Goal: Transaction & Acquisition: Register for event/course

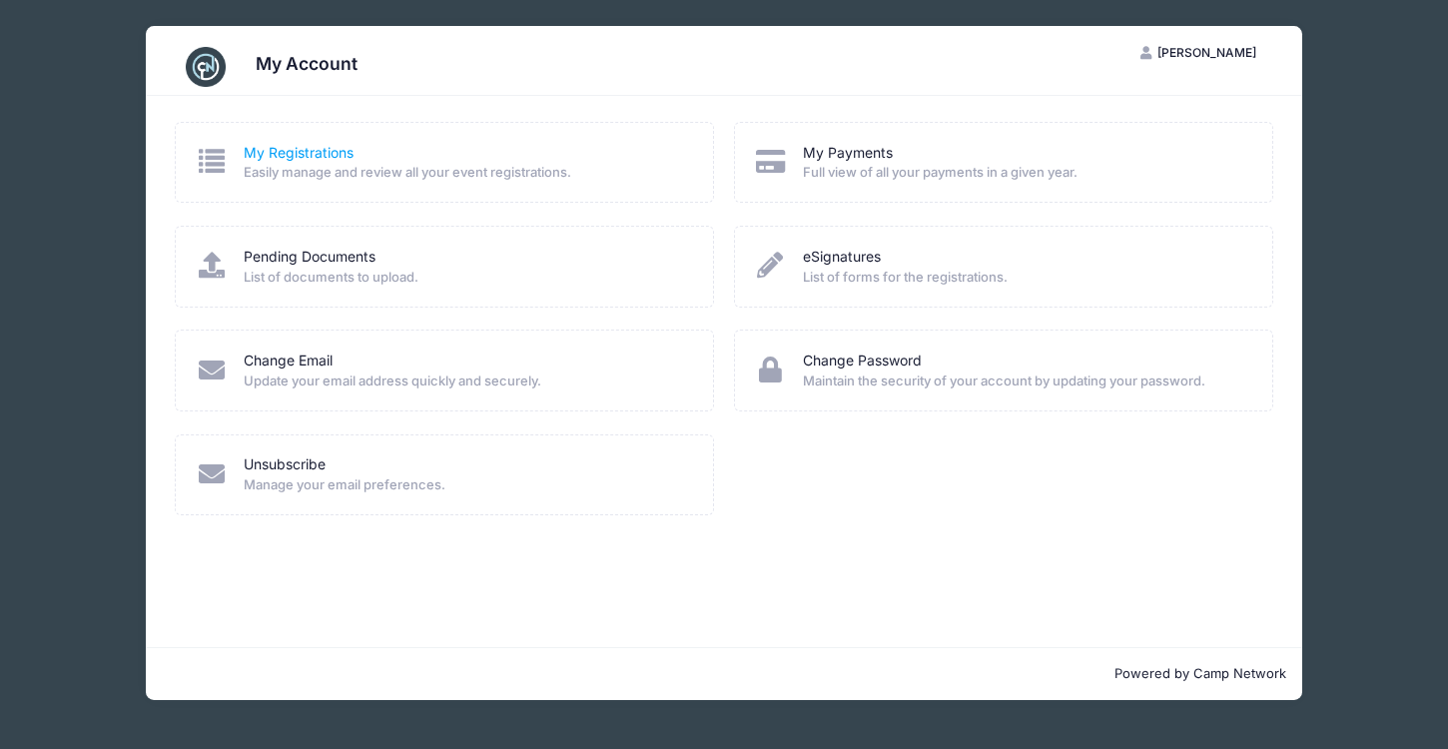
click at [300, 150] on link "My Registrations" at bounding box center [299, 153] width 110 height 21
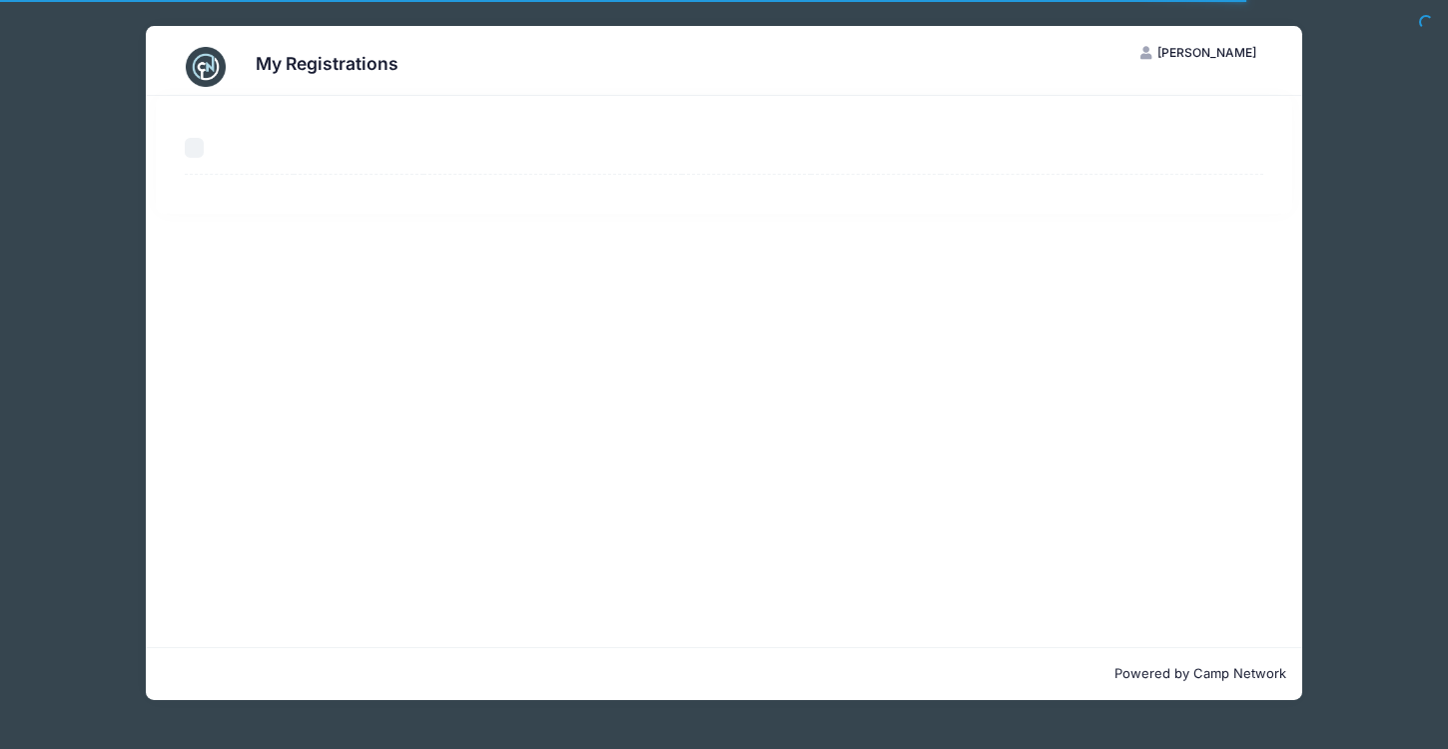
select select "50"
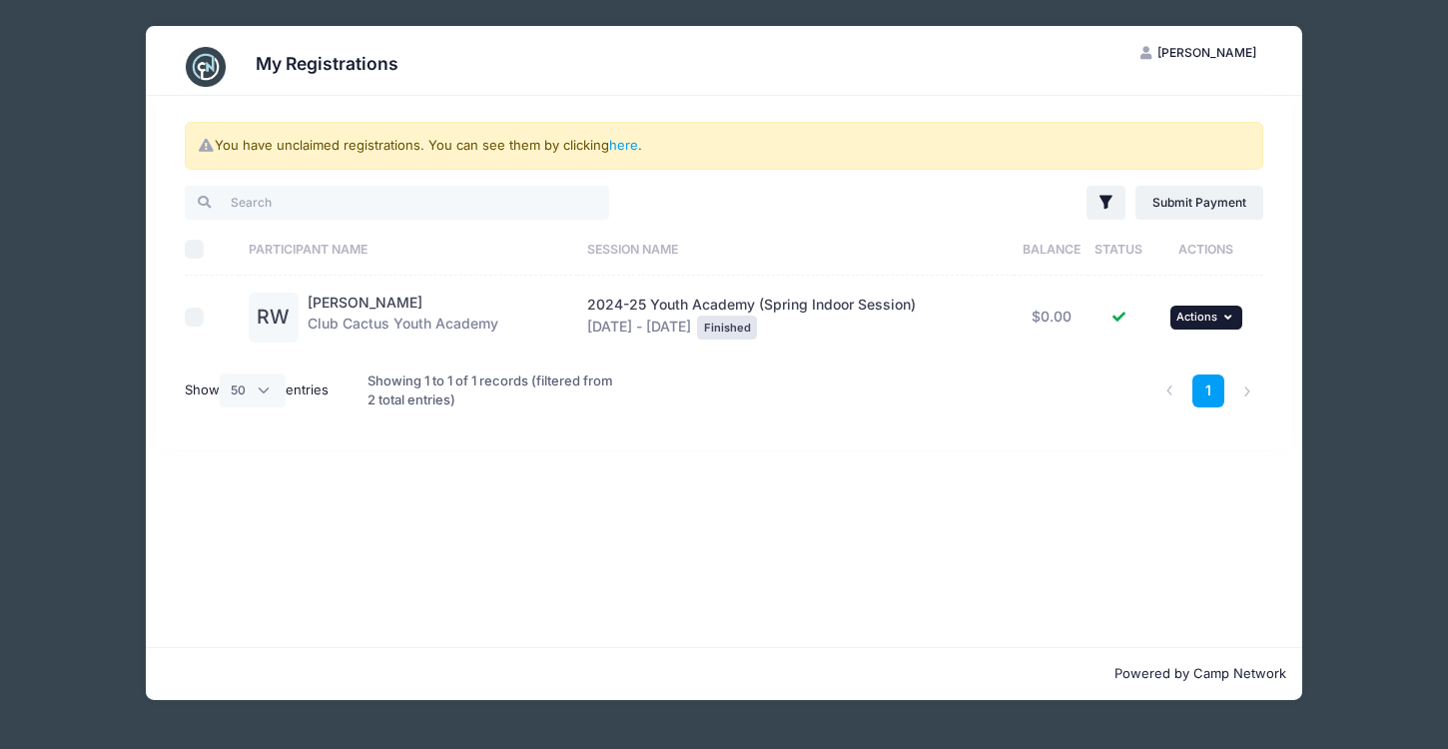
click at [1211, 310] on span "Actions" at bounding box center [1196, 317] width 41 height 14
click at [630, 148] on link "here" at bounding box center [623, 145] width 29 height 16
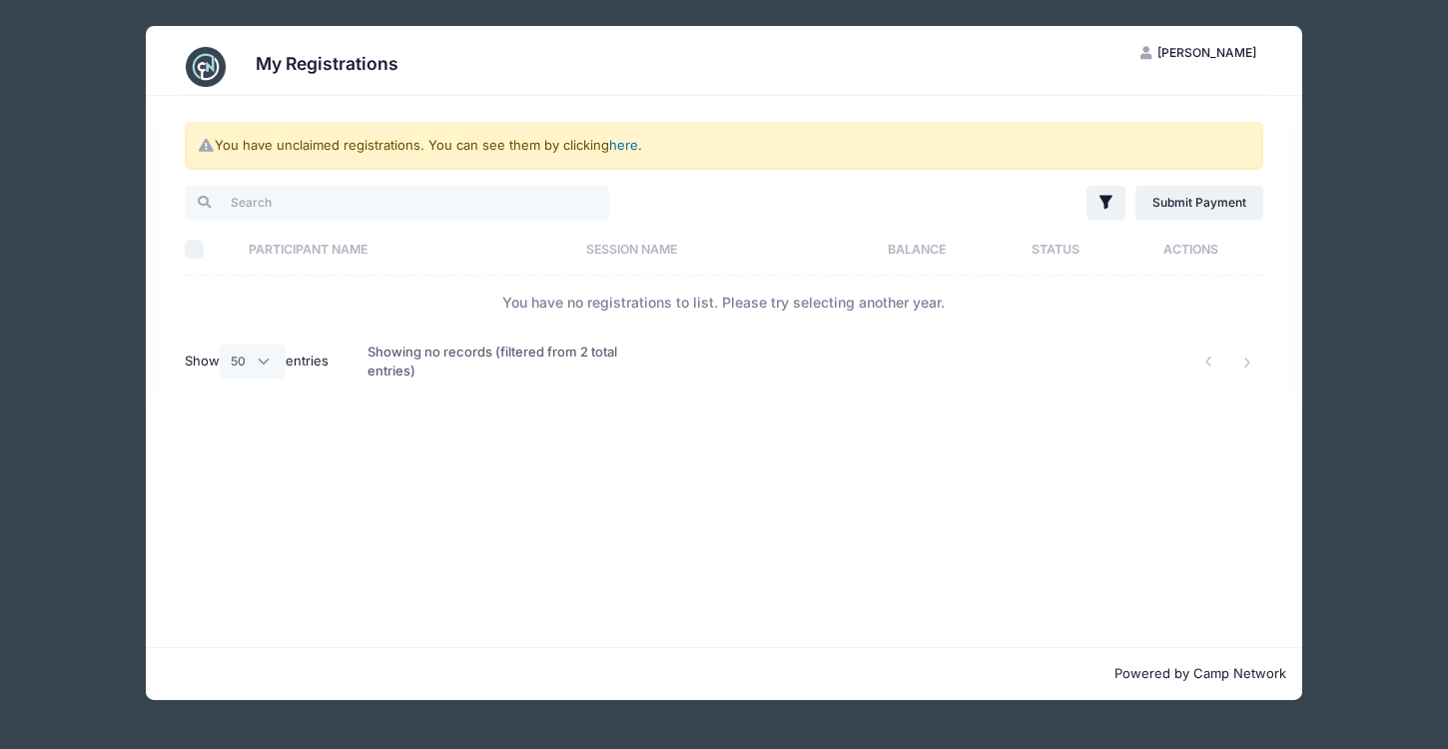
click at [622, 144] on link "here" at bounding box center [623, 145] width 29 height 16
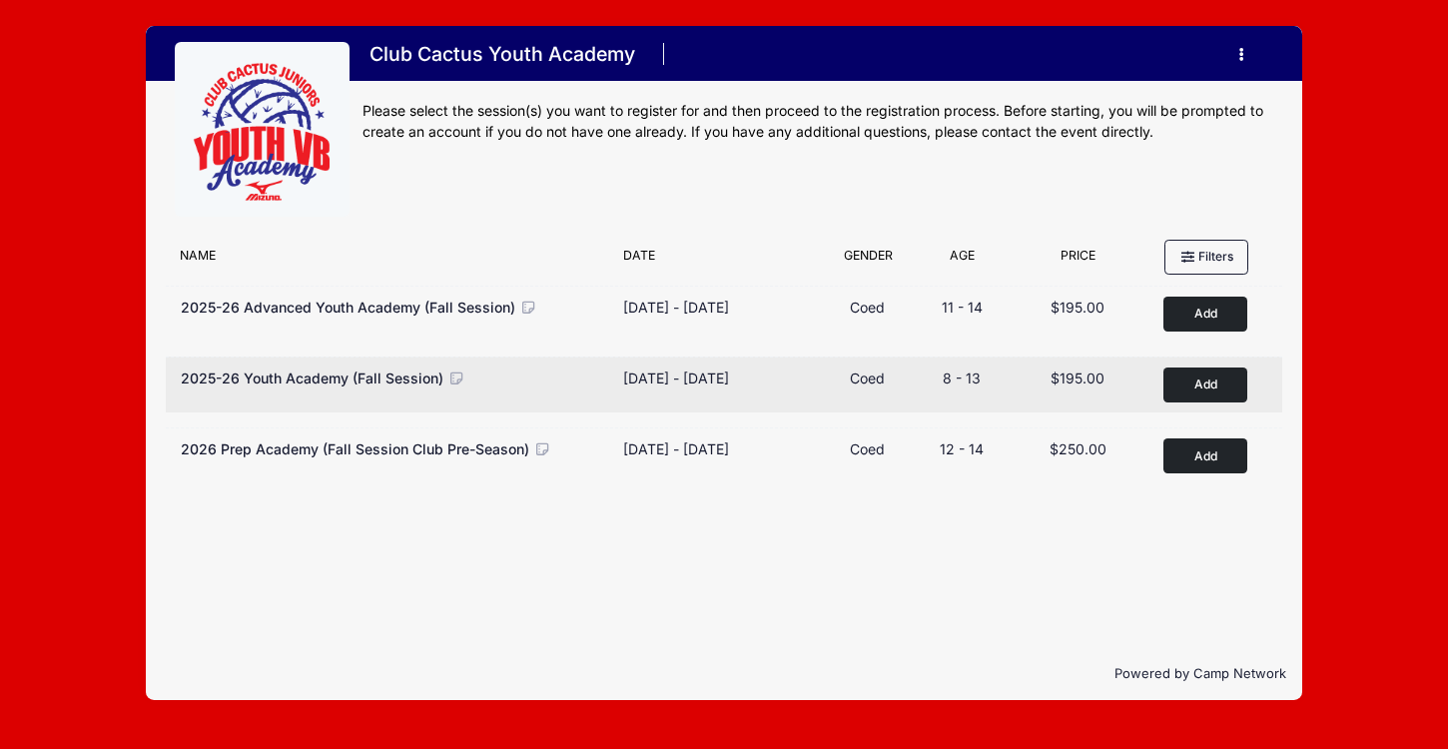
click at [1187, 387] on button "Add to Cart" at bounding box center [1205, 385] width 84 height 35
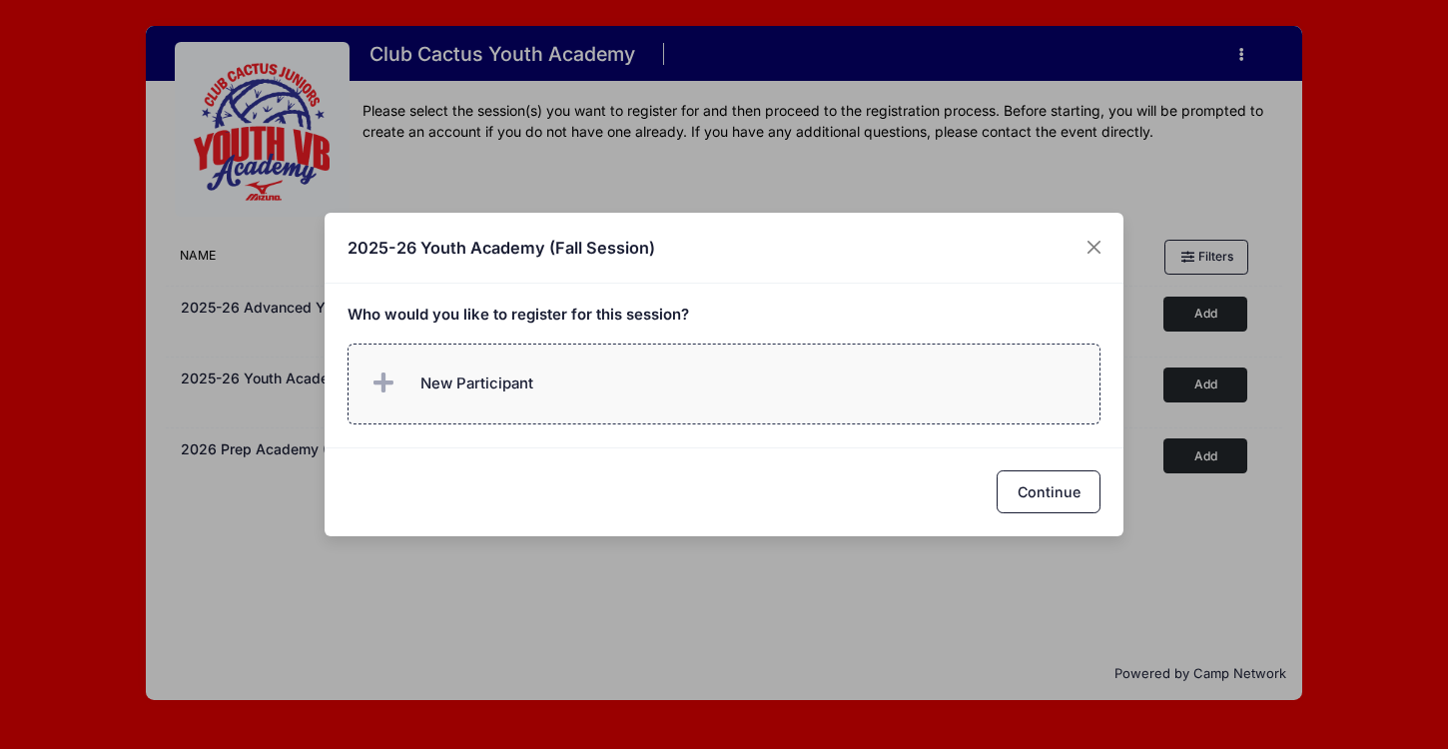
click at [387, 383] on icon at bounding box center [388, 383] width 28 height 0
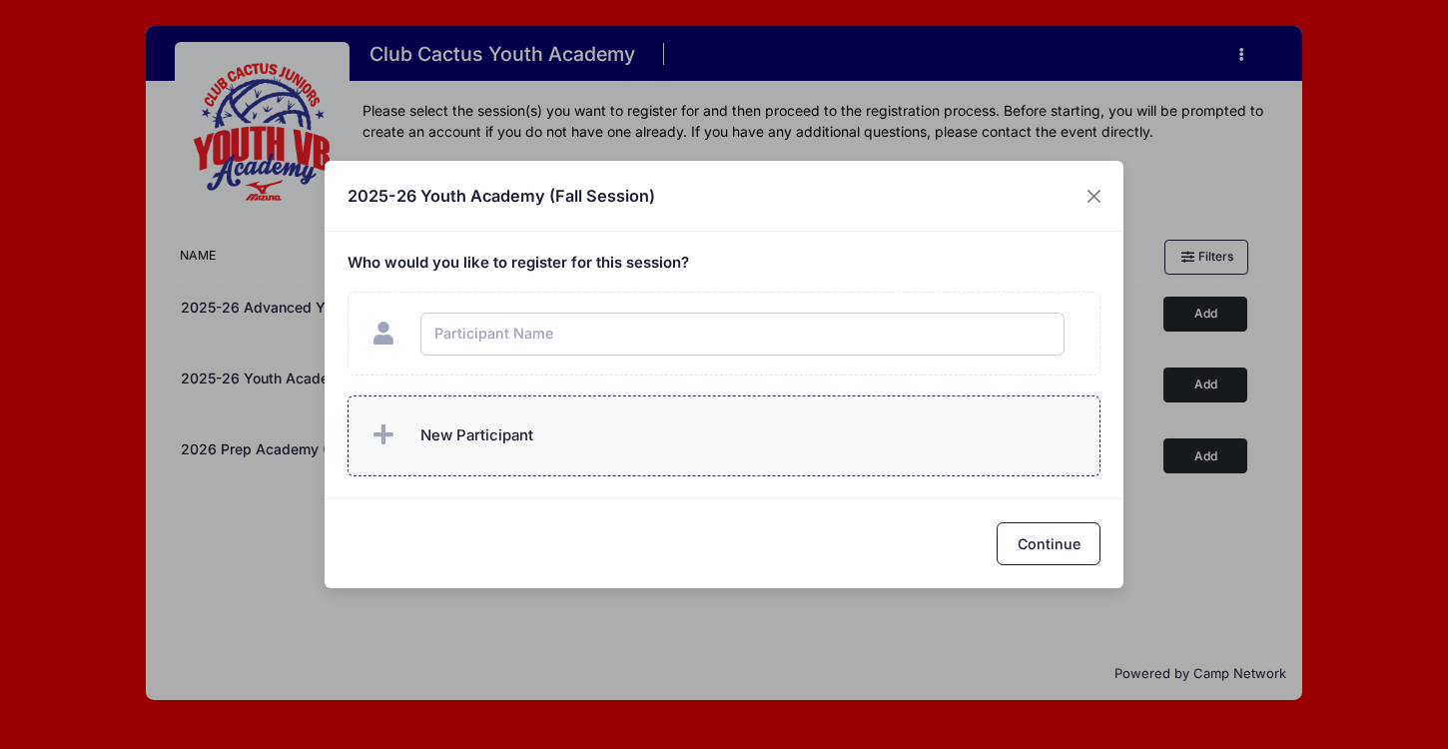
type input "f"
type input "Regan"
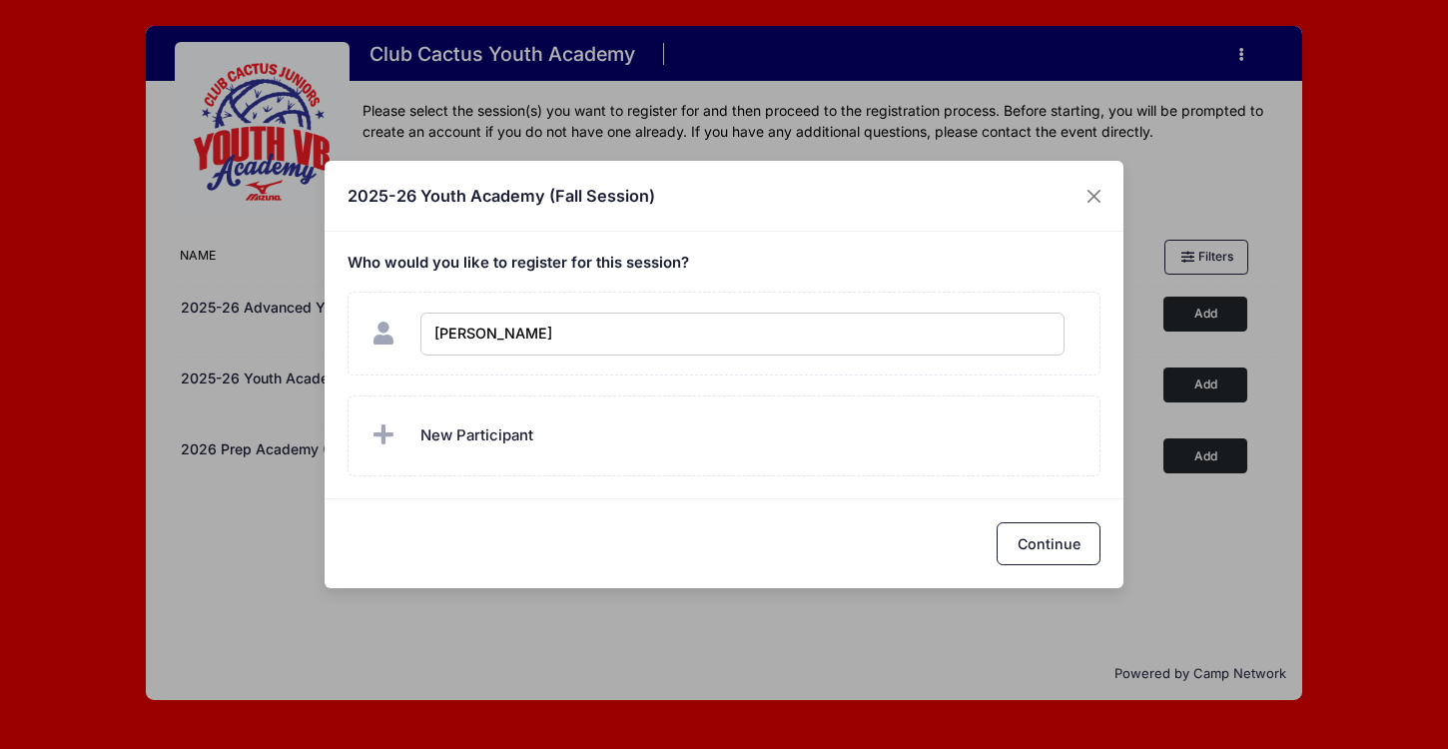
checkbox input "true"
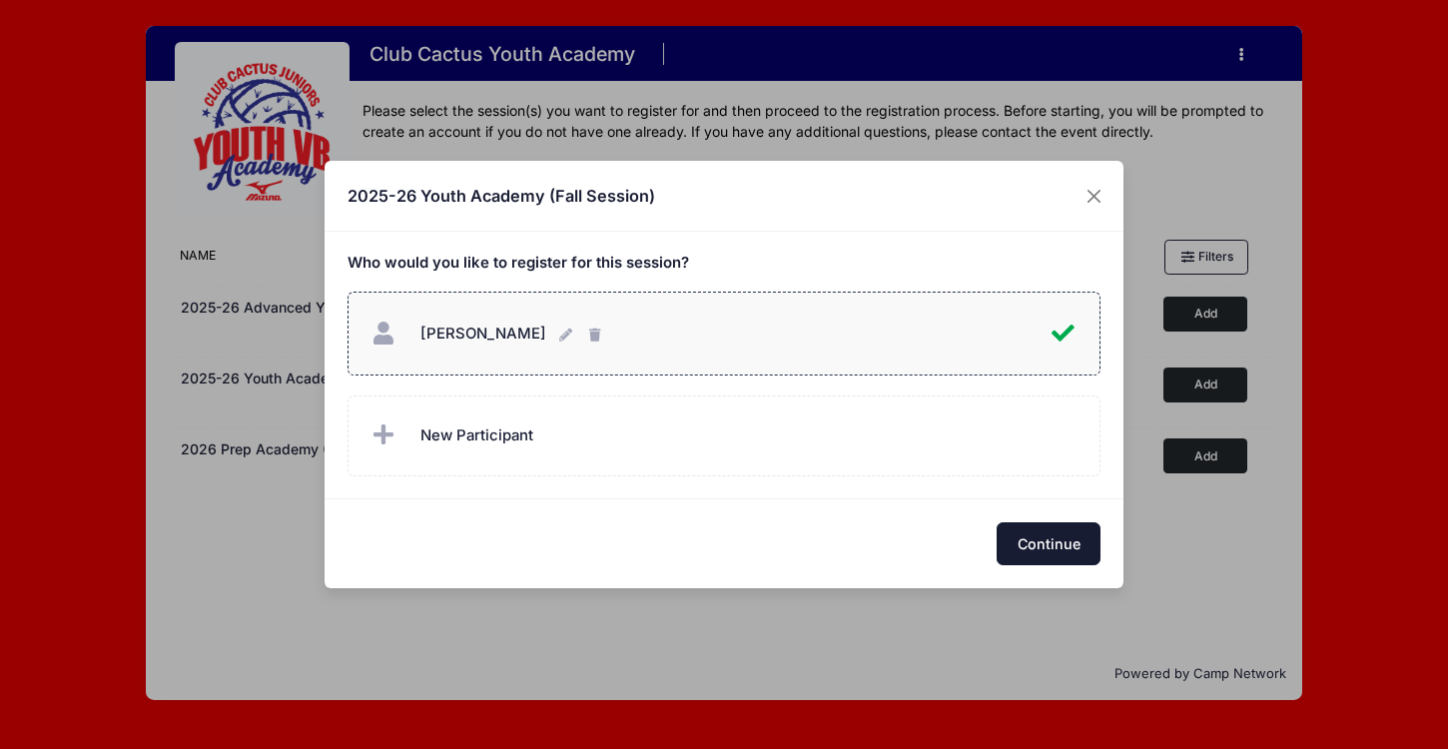
click at [1069, 546] on button "Continue" at bounding box center [1049, 543] width 104 height 43
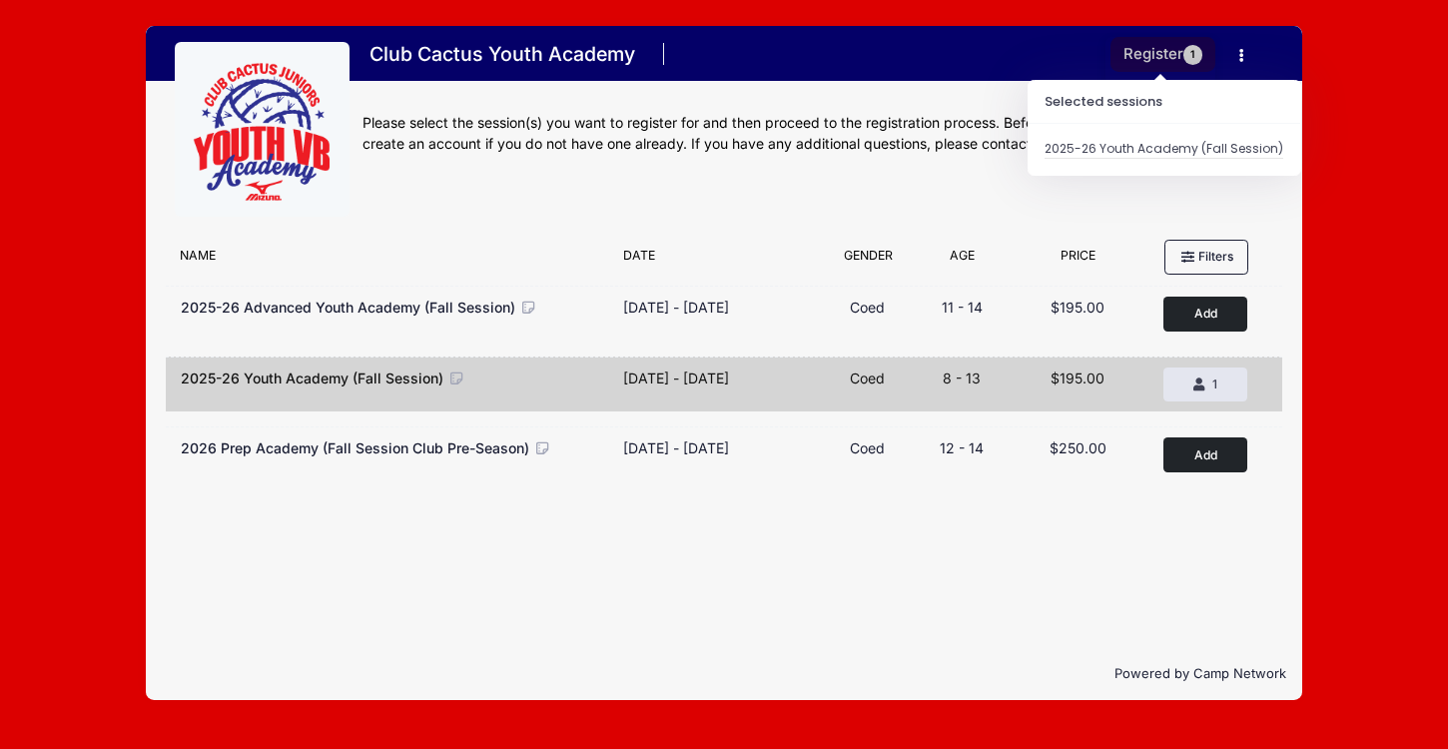
click at [1162, 47] on button "Register 1" at bounding box center [1164, 54] width 106 height 35
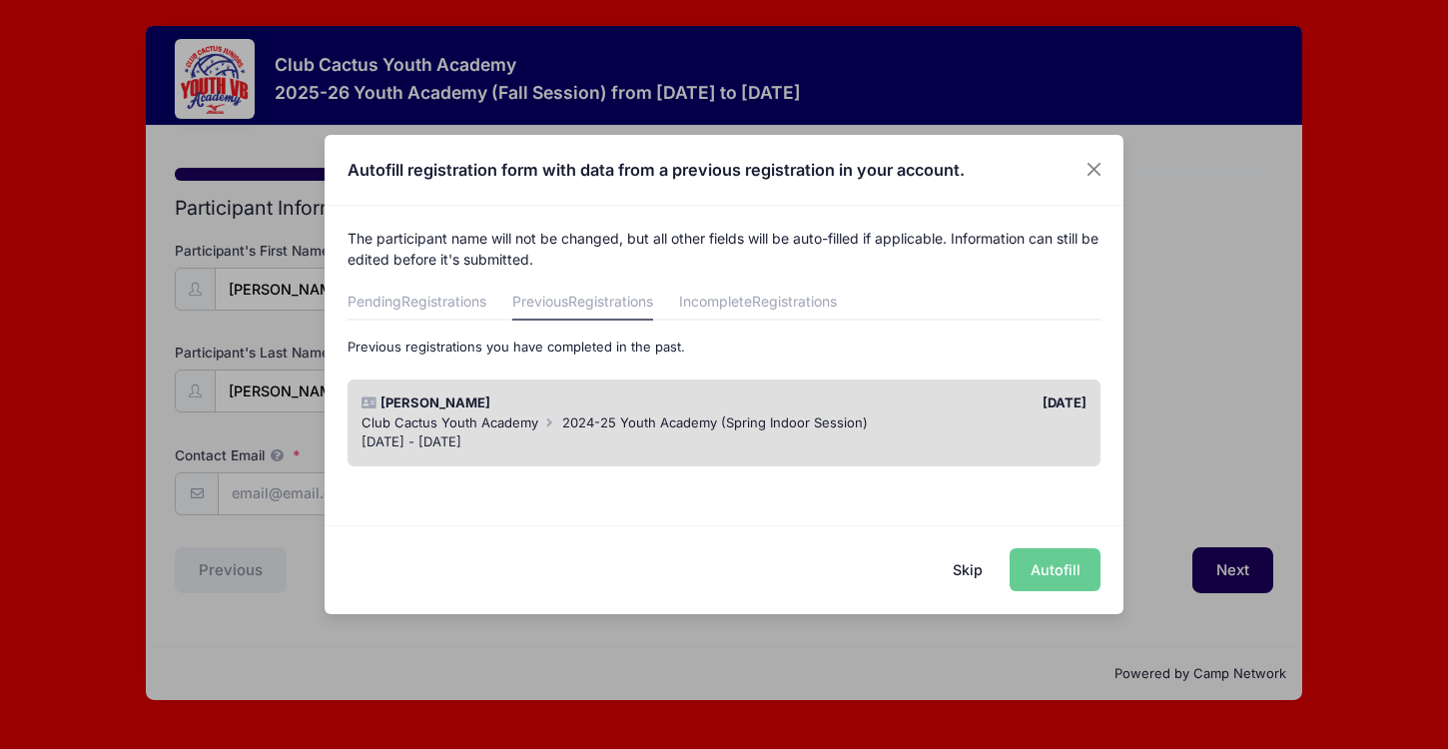
click at [766, 421] on span "2024-25 Youth Academy (Spring Indoor Session)" at bounding box center [715, 422] width 306 height 16
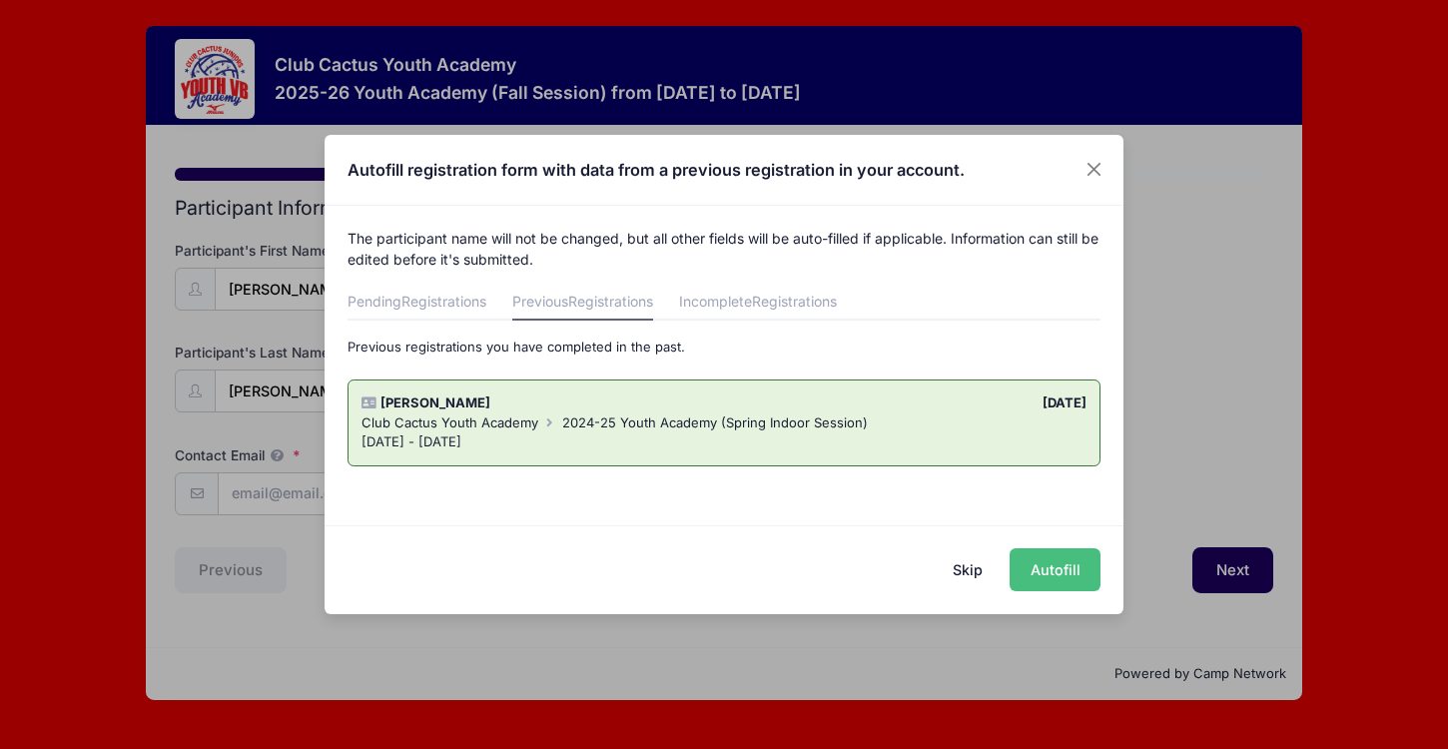
click at [1053, 577] on button "Autofill" at bounding box center [1055, 569] width 91 height 43
type input "mitchellyworden@gmail.com"
type input "6495 W. Ina Rd"
type input "Tucson"
select select "AZ"
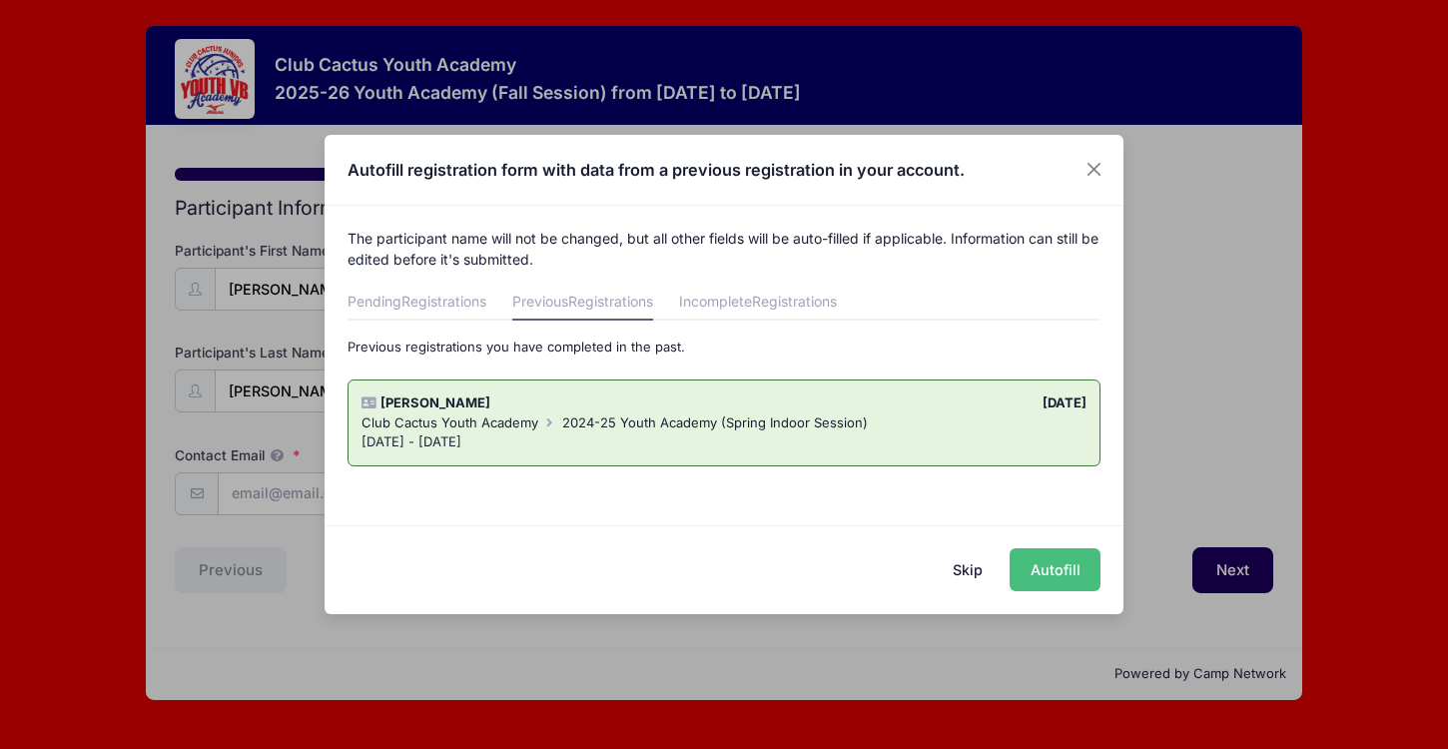
type input "85743"
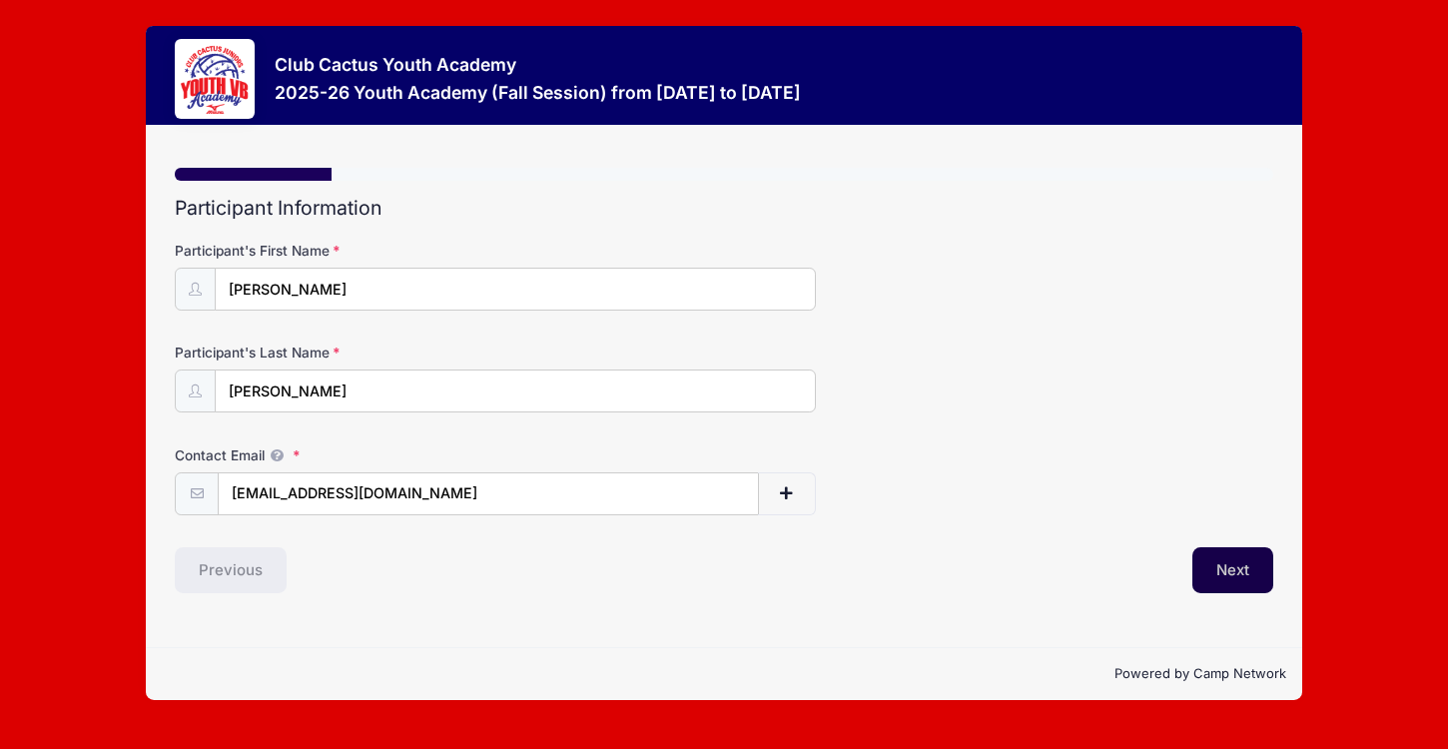
click at [1238, 559] on button "Next" at bounding box center [1232, 570] width 81 height 46
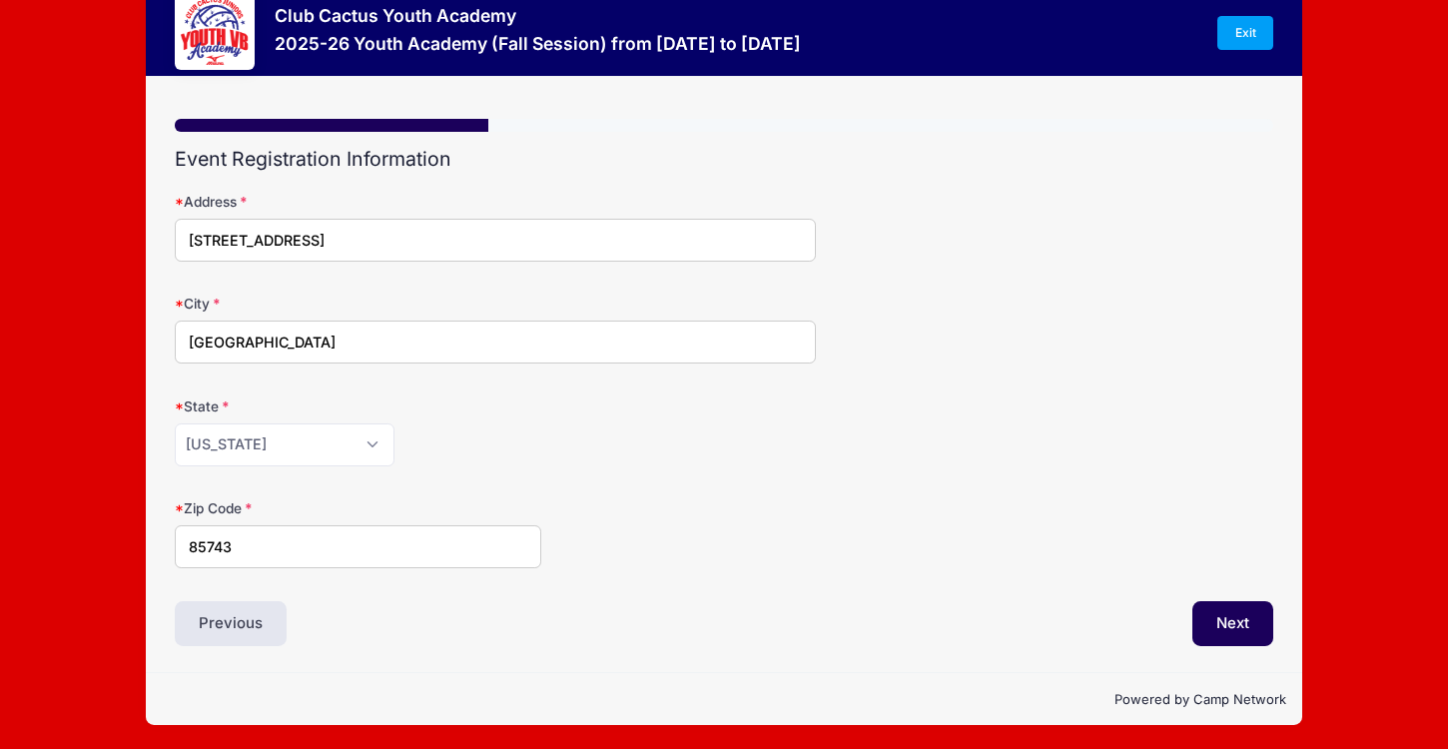
scroll to position [48, 0]
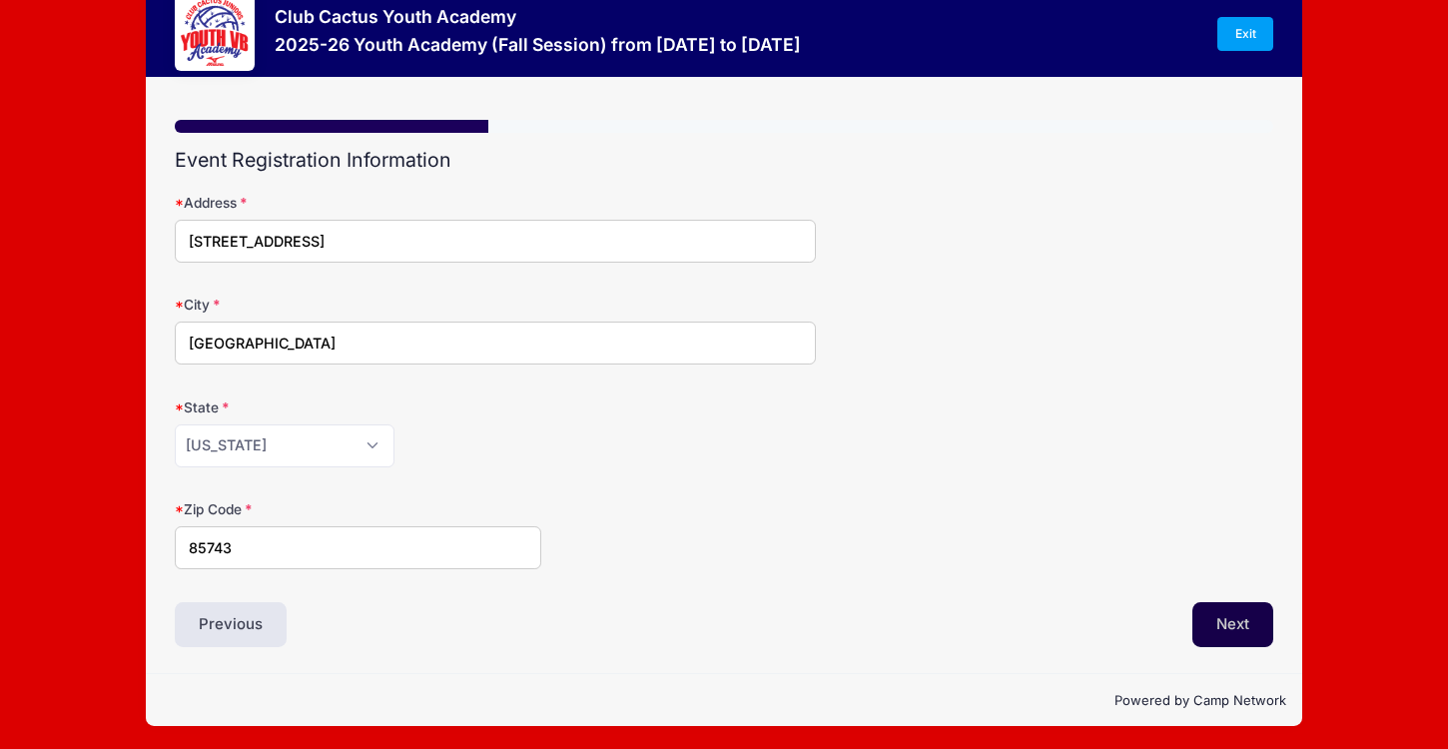
click at [1214, 616] on button "Next" at bounding box center [1232, 625] width 81 height 46
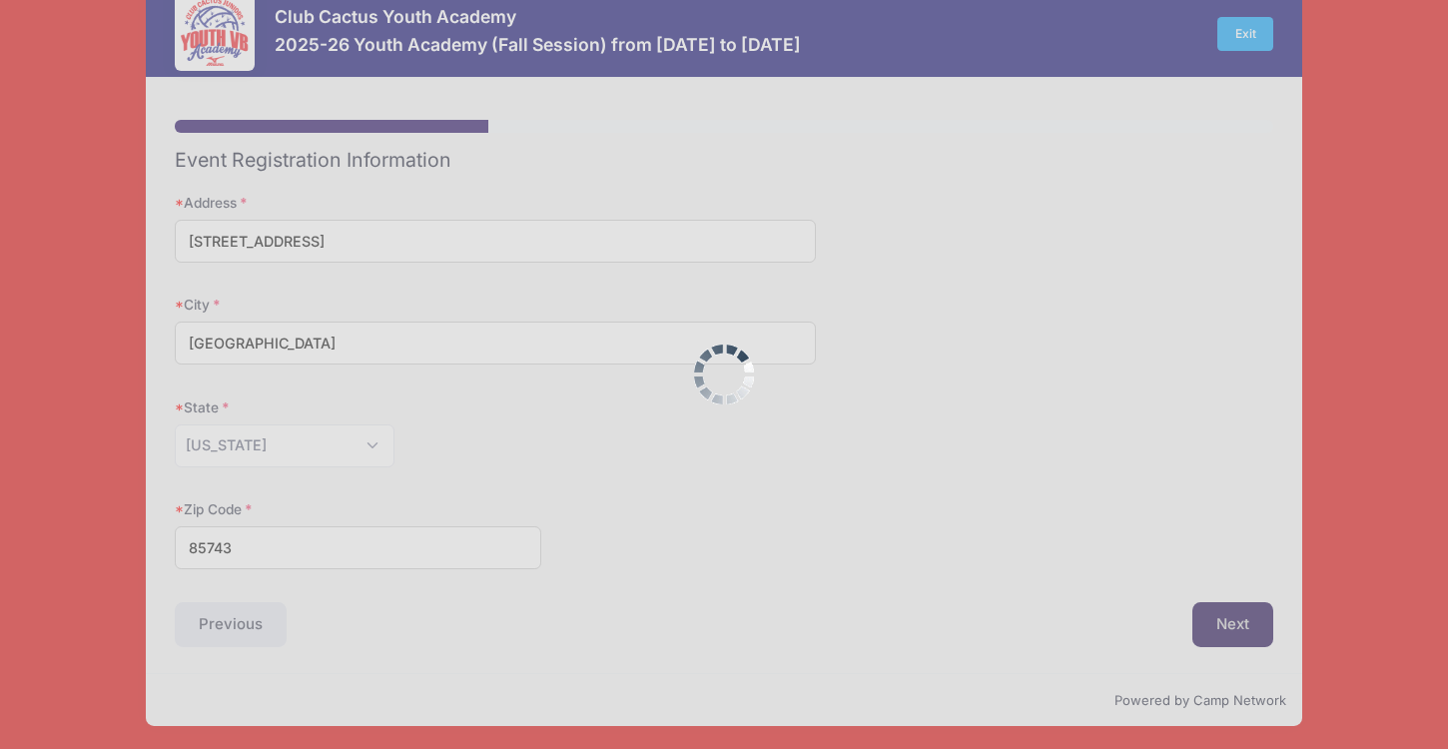
scroll to position [0, 0]
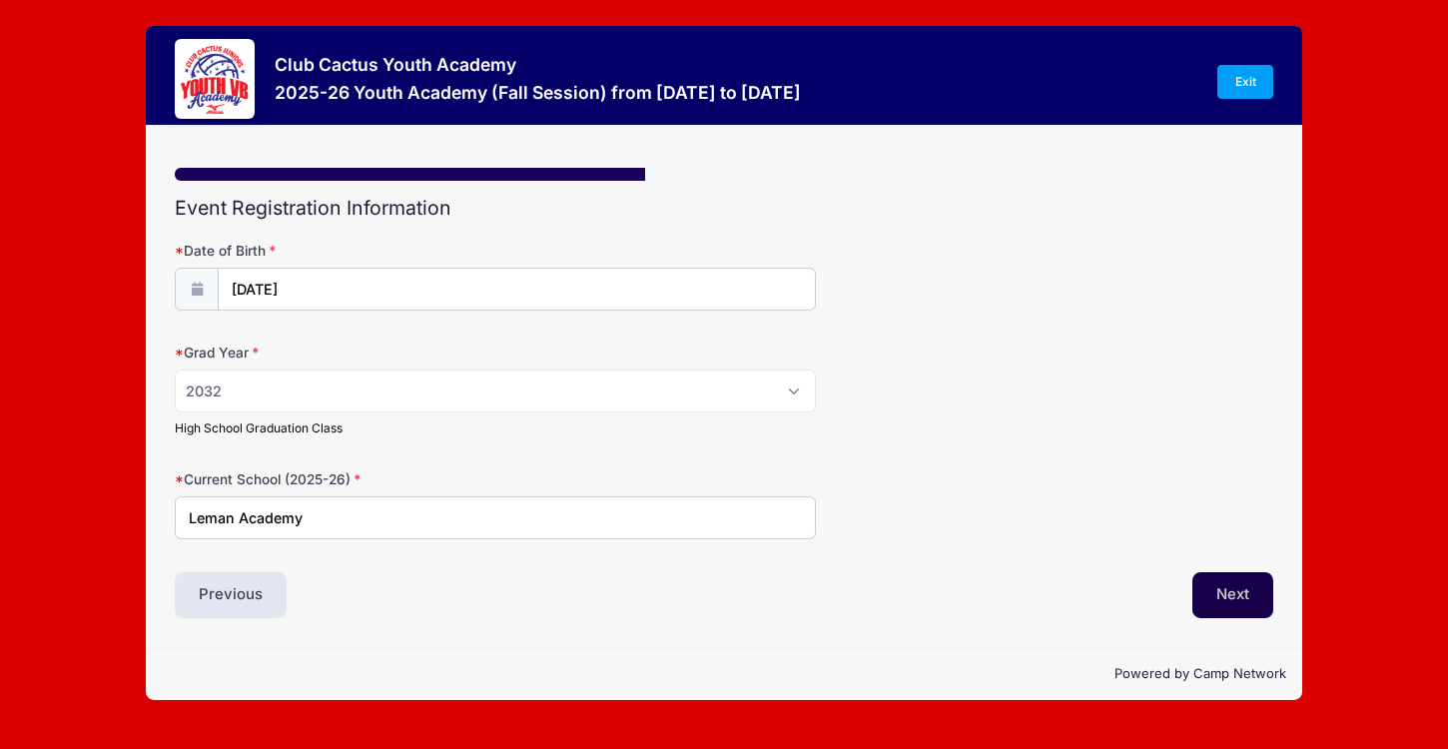
click at [1252, 603] on button "Next" at bounding box center [1232, 595] width 81 height 46
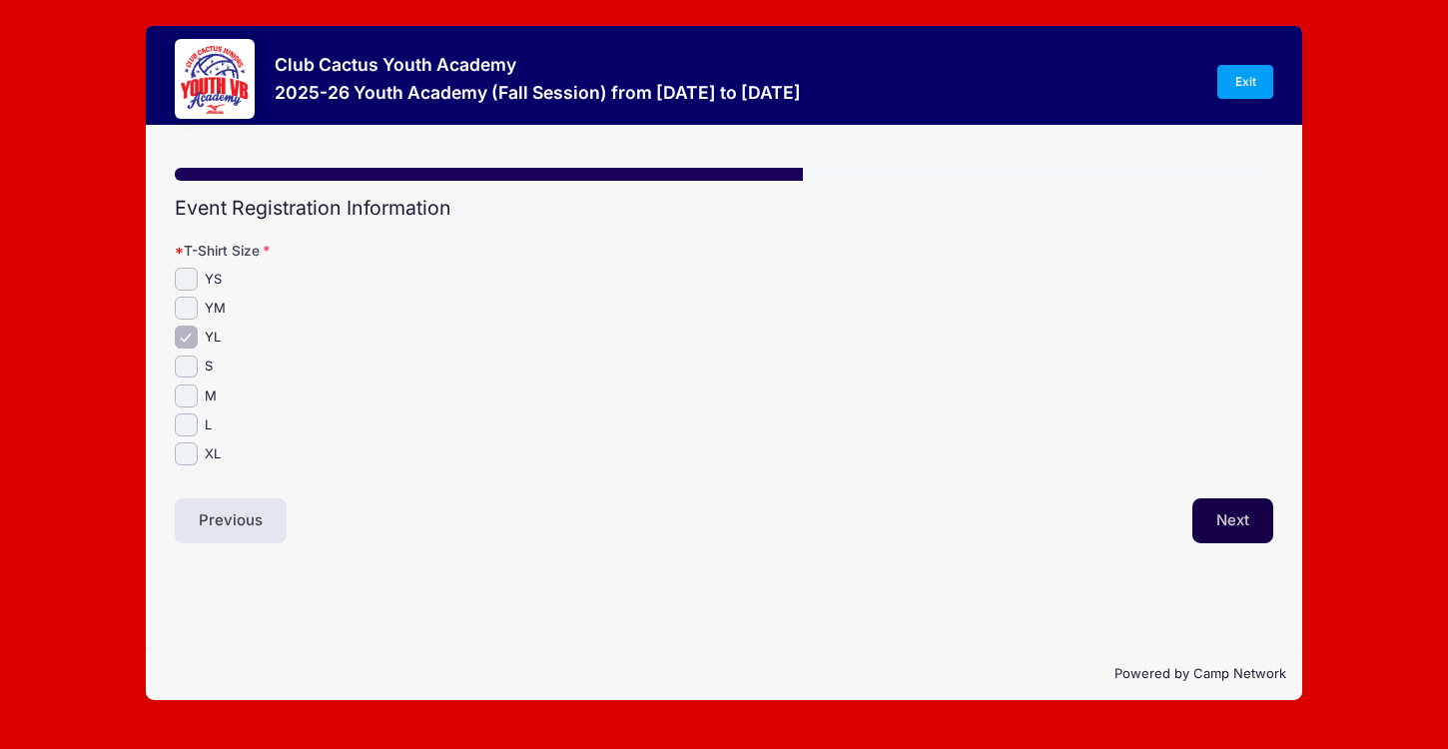
click at [1223, 529] on button "Next" at bounding box center [1232, 521] width 81 height 46
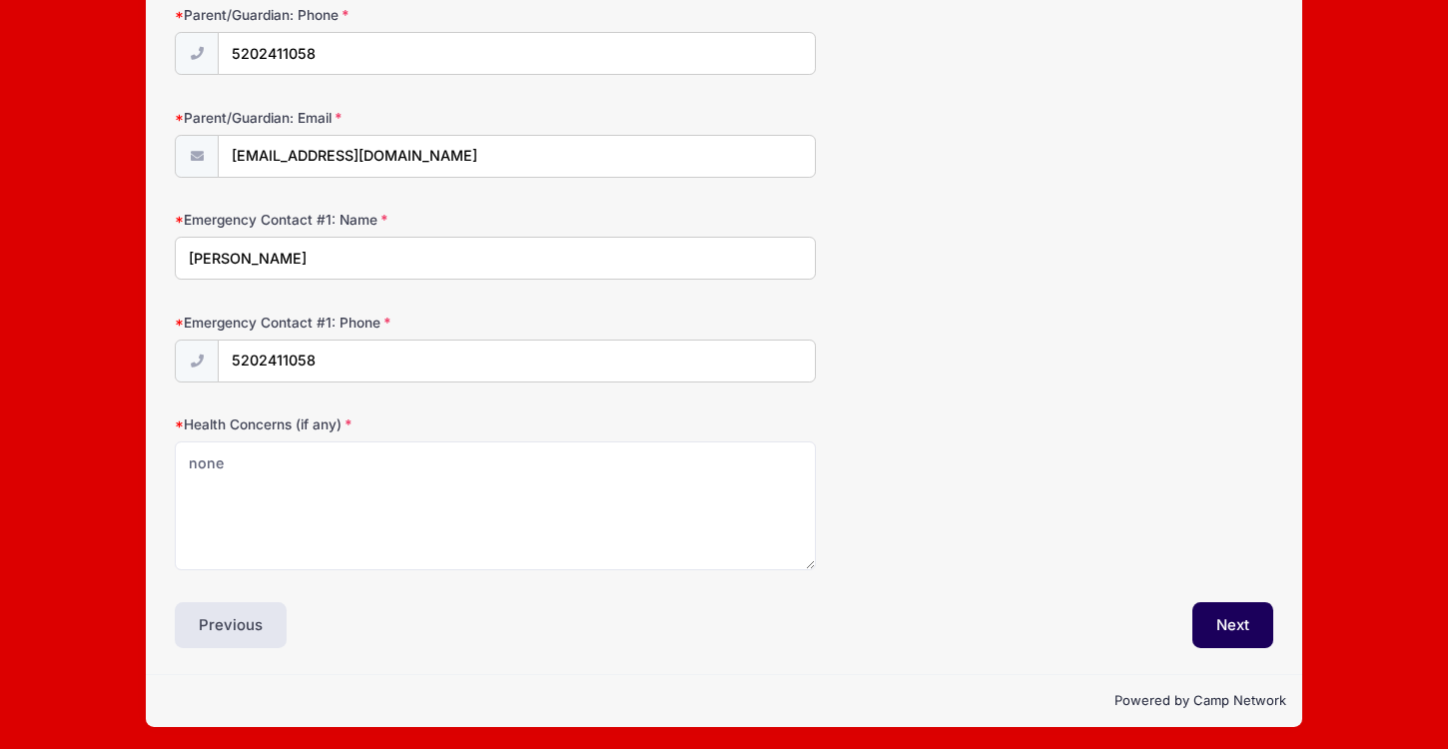
scroll to position [337, 0]
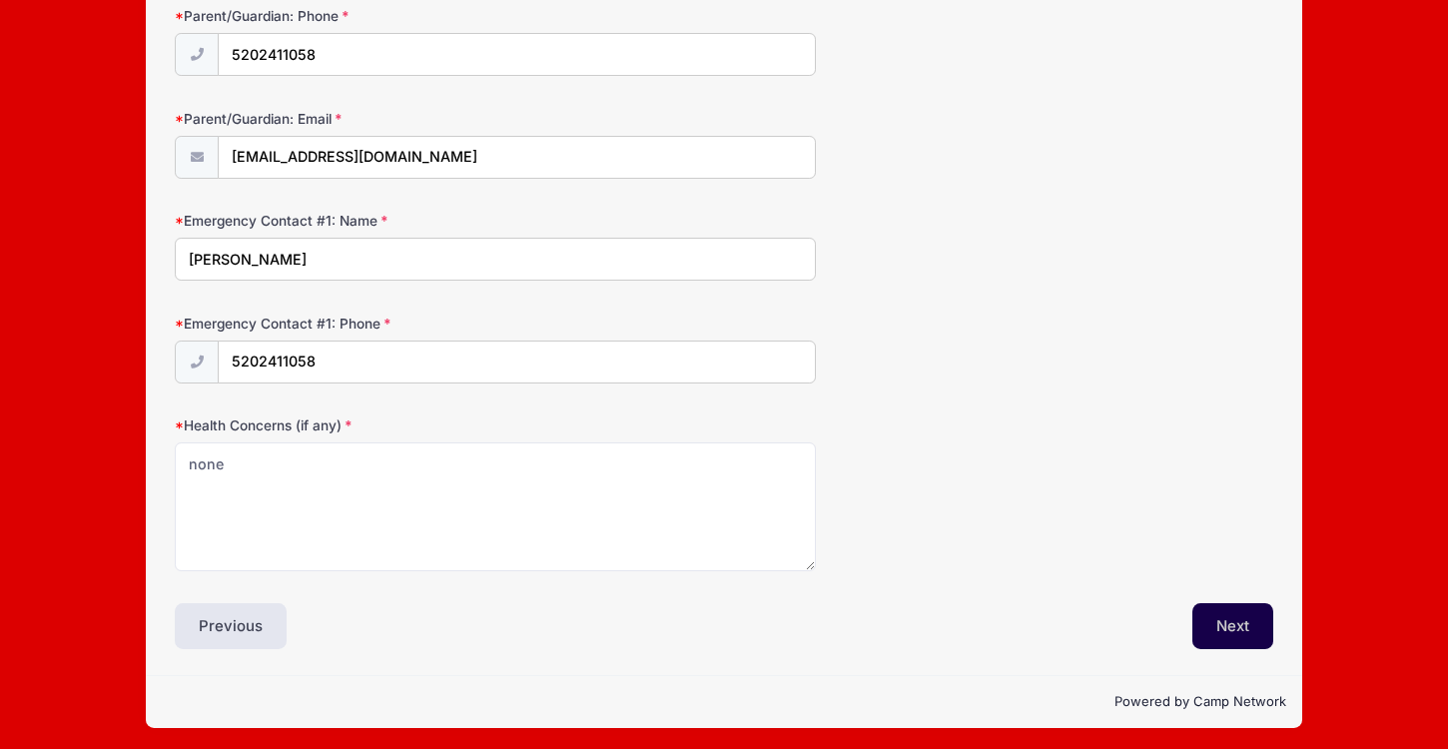
click at [1221, 623] on button "Next" at bounding box center [1232, 626] width 81 height 46
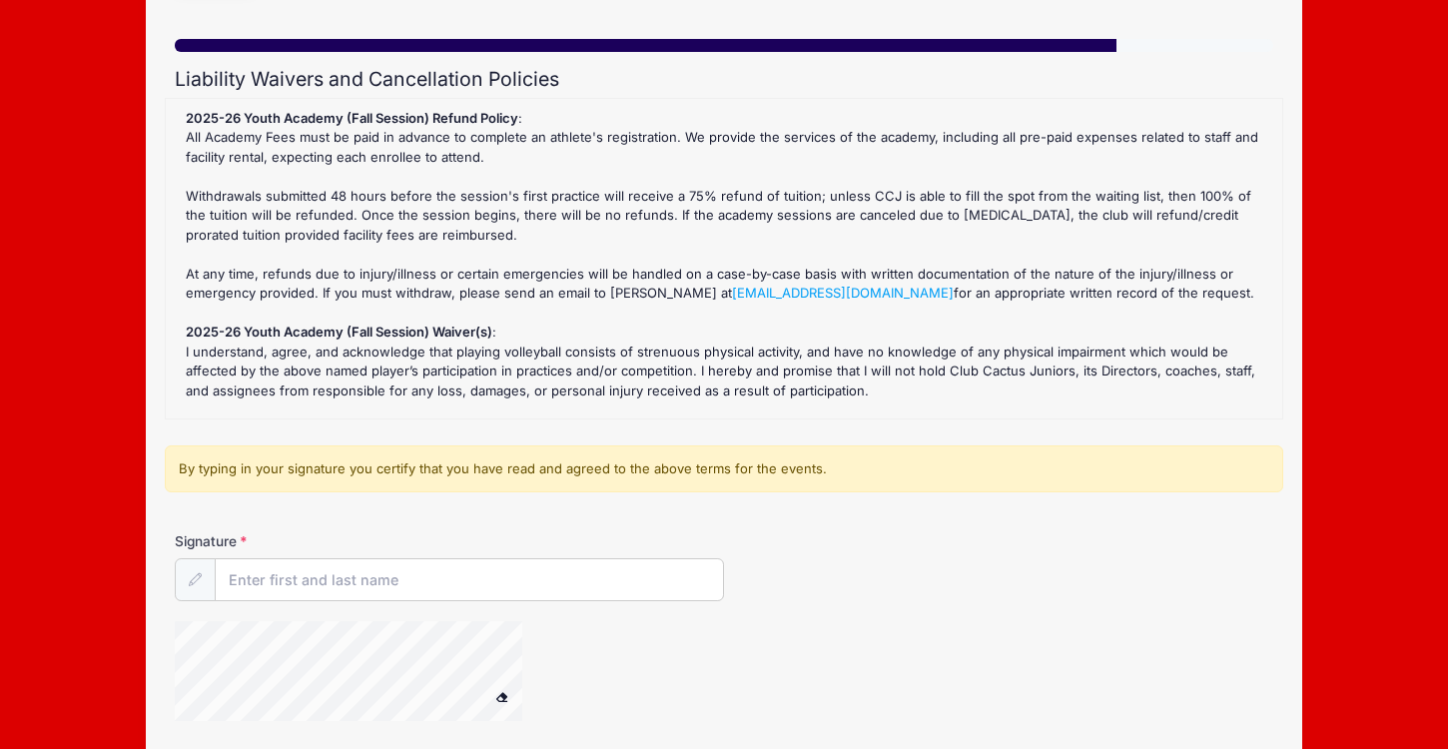
scroll to position [136, 0]
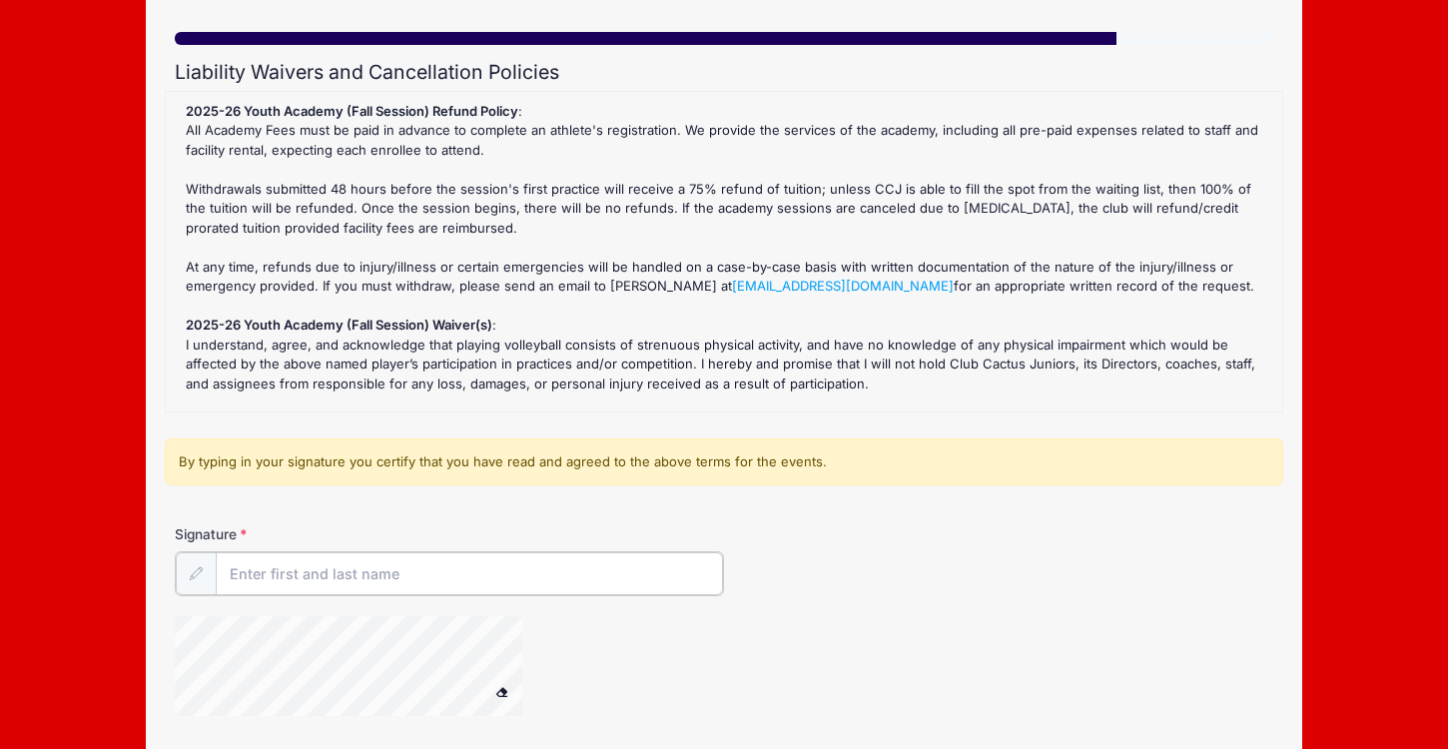
click at [362, 577] on input "Signature" at bounding box center [469, 573] width 507 height 43
type input "[PERSON_NAME]"
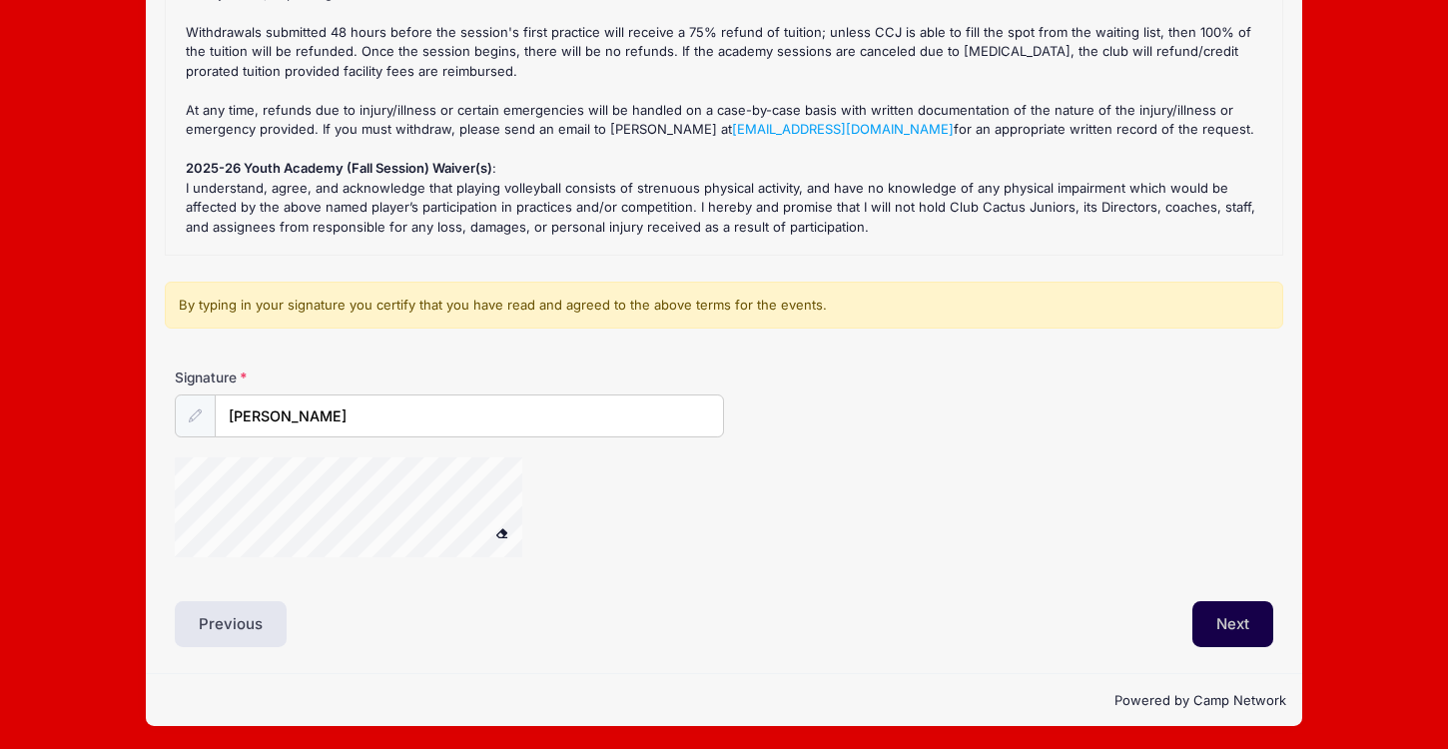
click at [1227, 617] on button "Next" at bounding box center [1232, 624] width 81 height 46
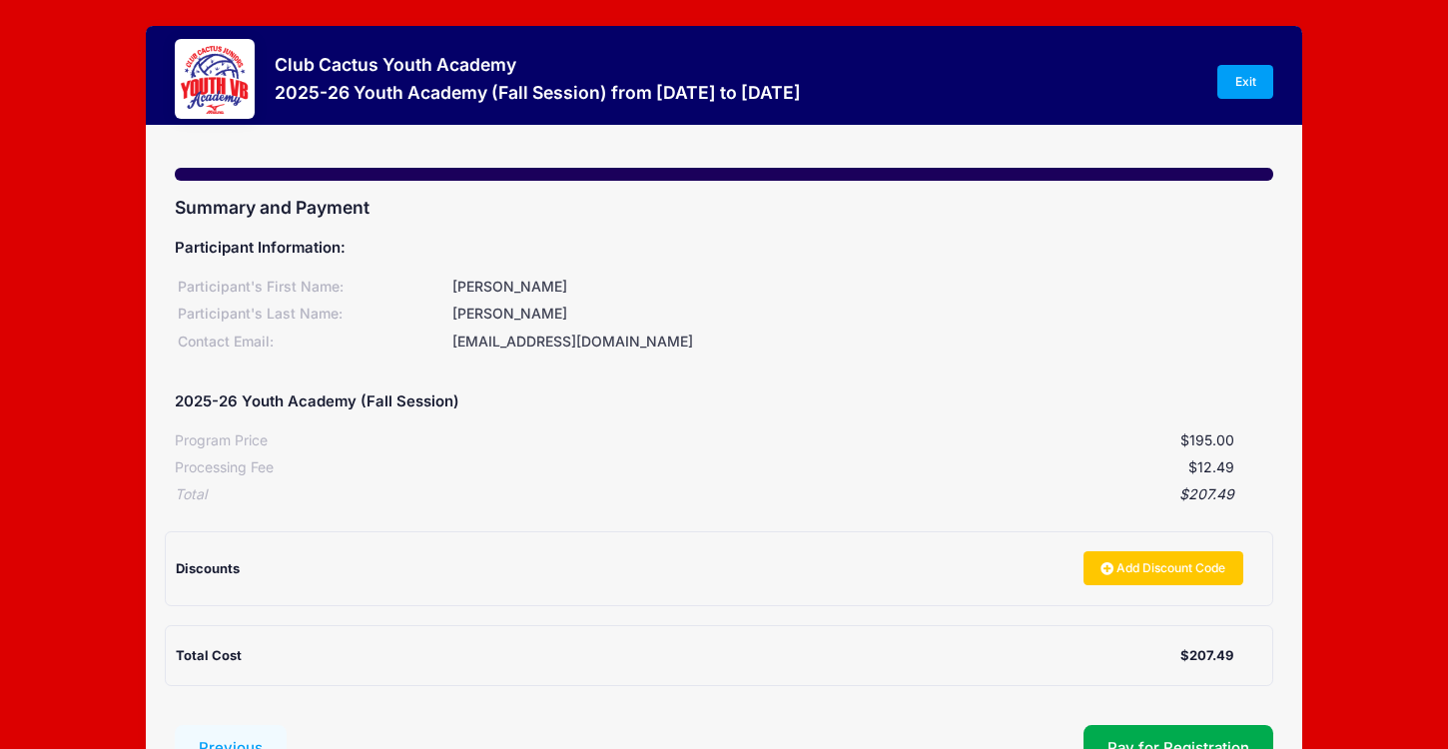
scroll to position [0, 0]
click at [1155, 739] on span "Pay for Registration" at bounding box center [1179, 748] width 142 height 18
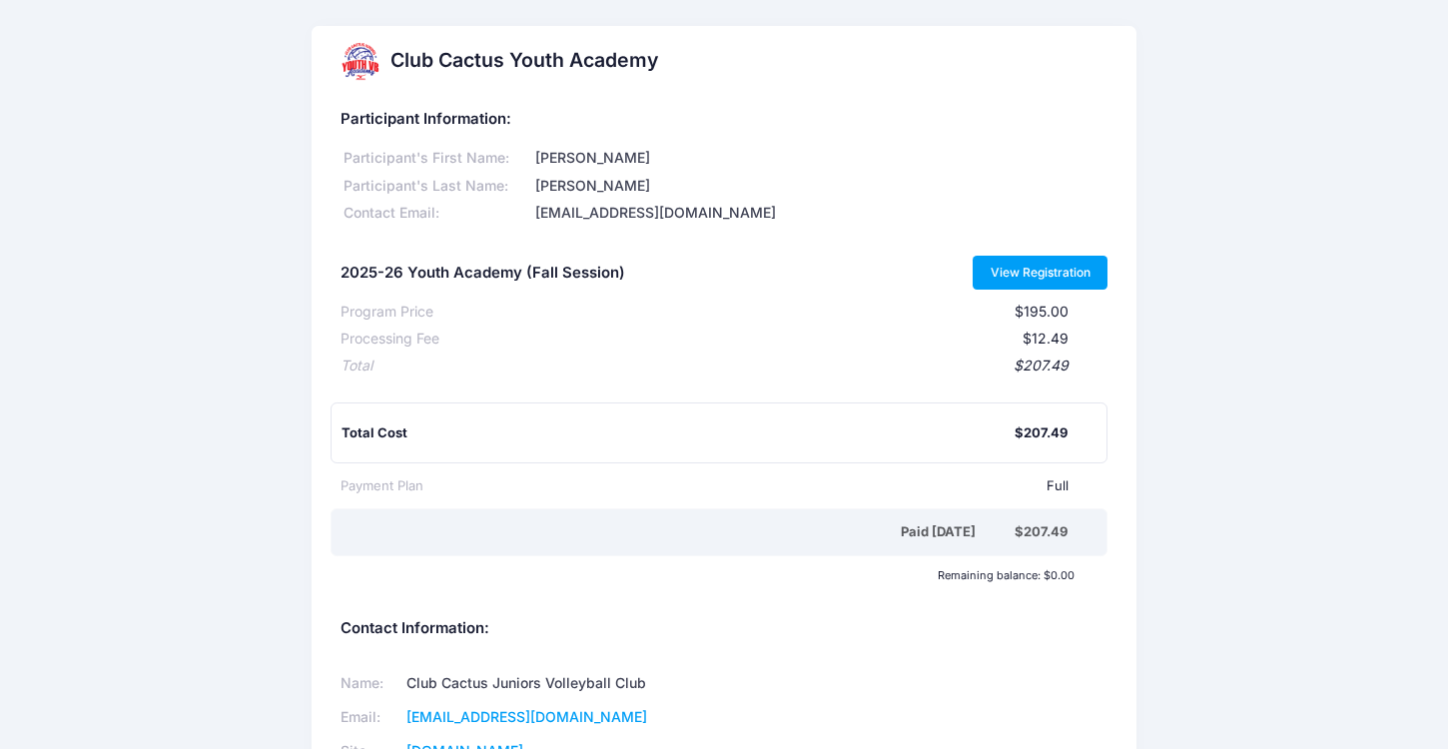
click at [1036, 271] on link "View Registration" at bounding box center [1040, 273] width 135 height 34
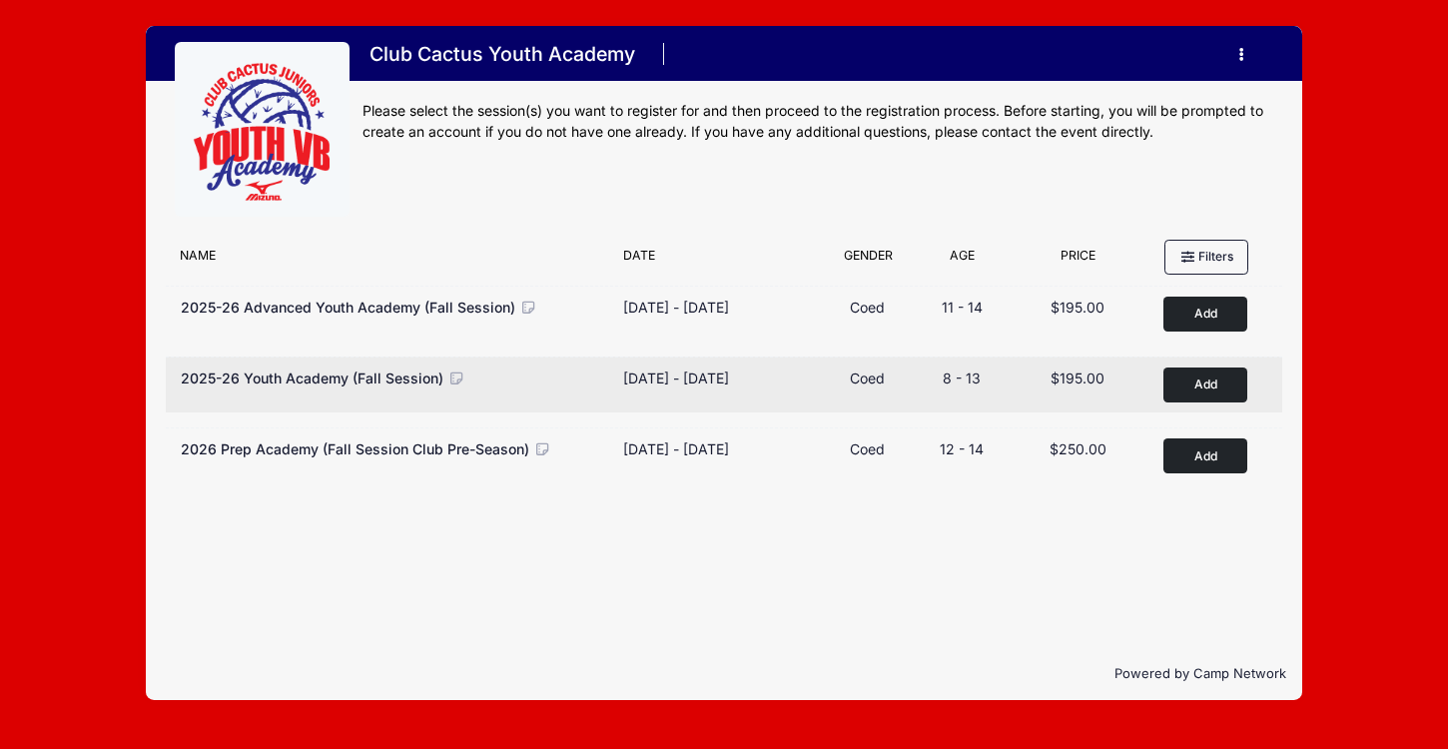
click at [449, 378] on icon at bounding box center [456, 379] width 18 height 14
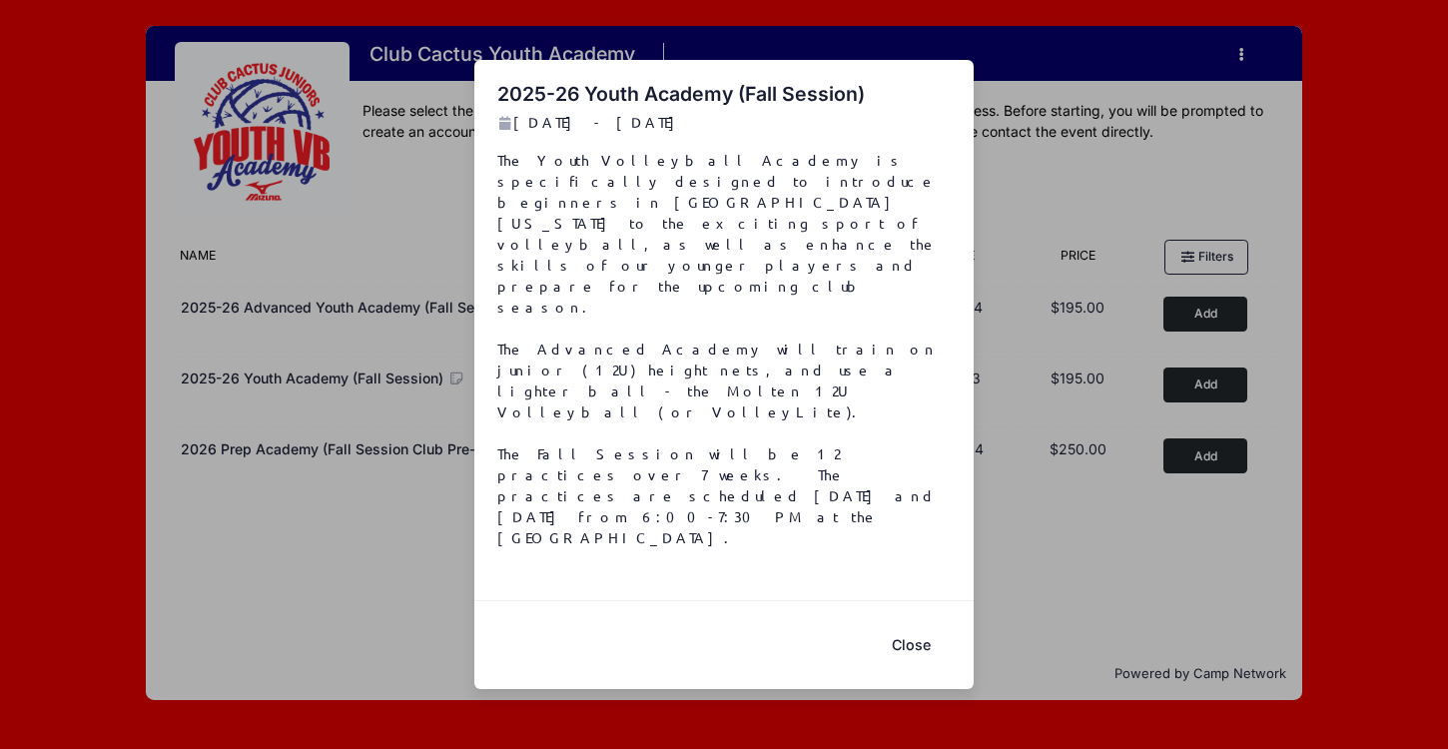
click at [1050, 522] on div "2025-26 Youth Academy (Fall Session) [DATE] - [DATE] The Youth Volleyball Acade…" at bounding box center [724, 374] width 1448 height 749
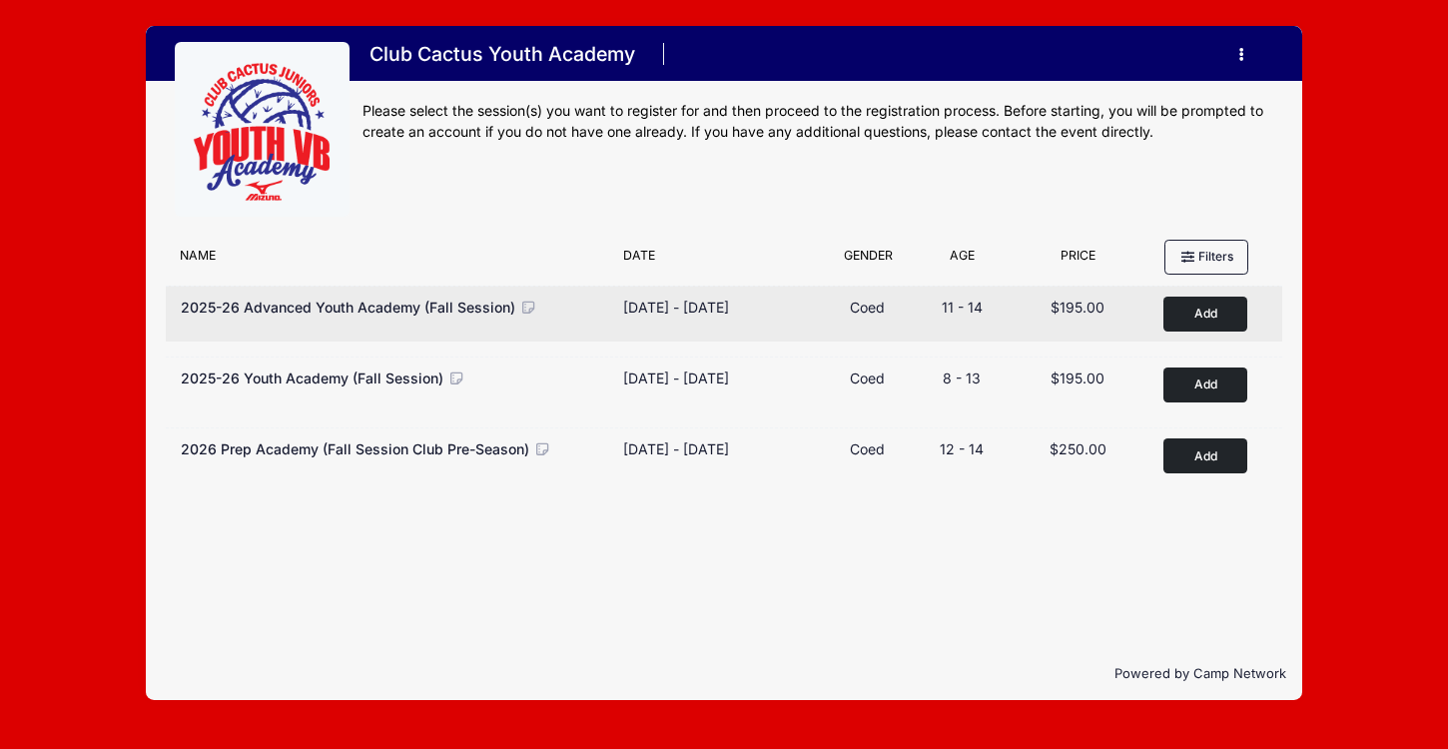
click at [523, 309] on icon at bounding box center [528, 308] width 18 height 14
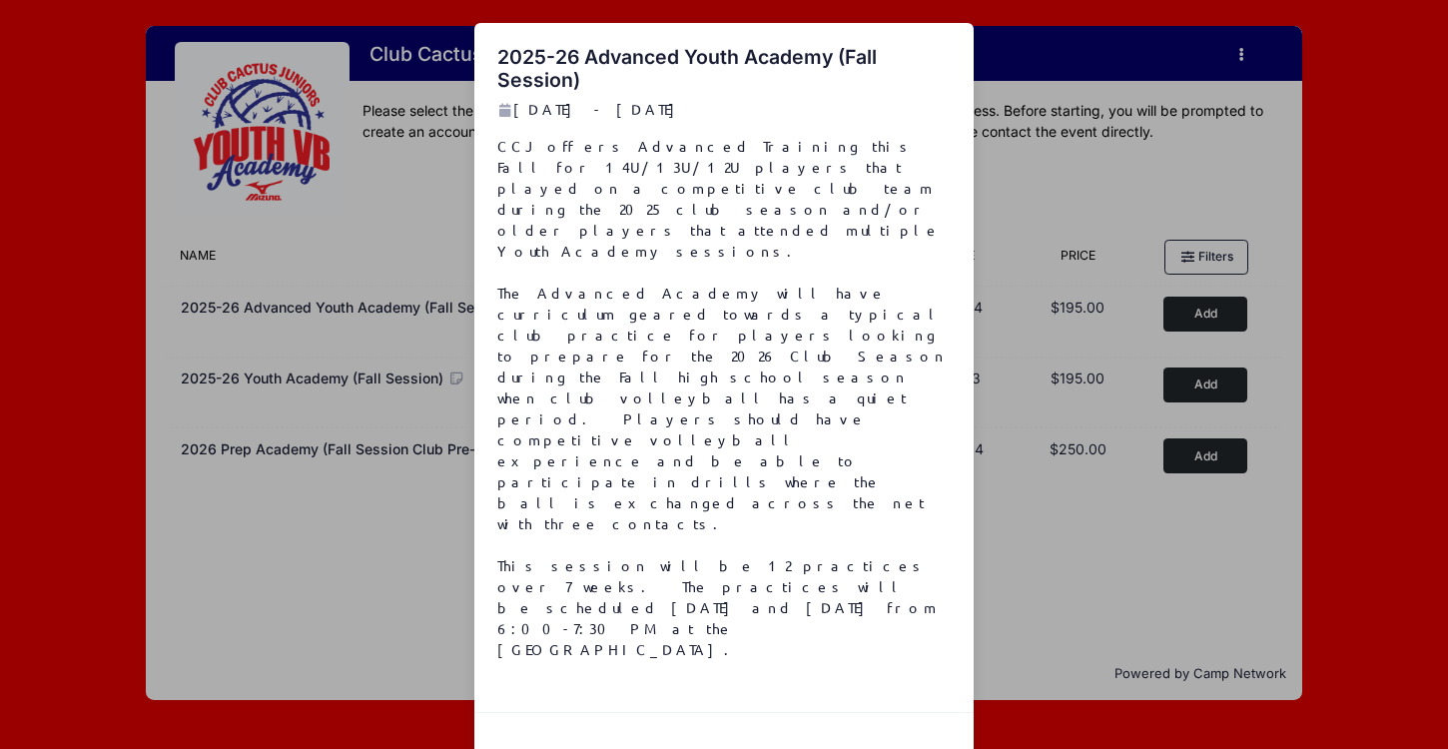
click at [1037, 527] on div "2025-26 Advanced Youth Academy (Fall Session) Sep 3 - Oct 29, 2025 Close" at bounding box center [724, 374] width 1448 height 749
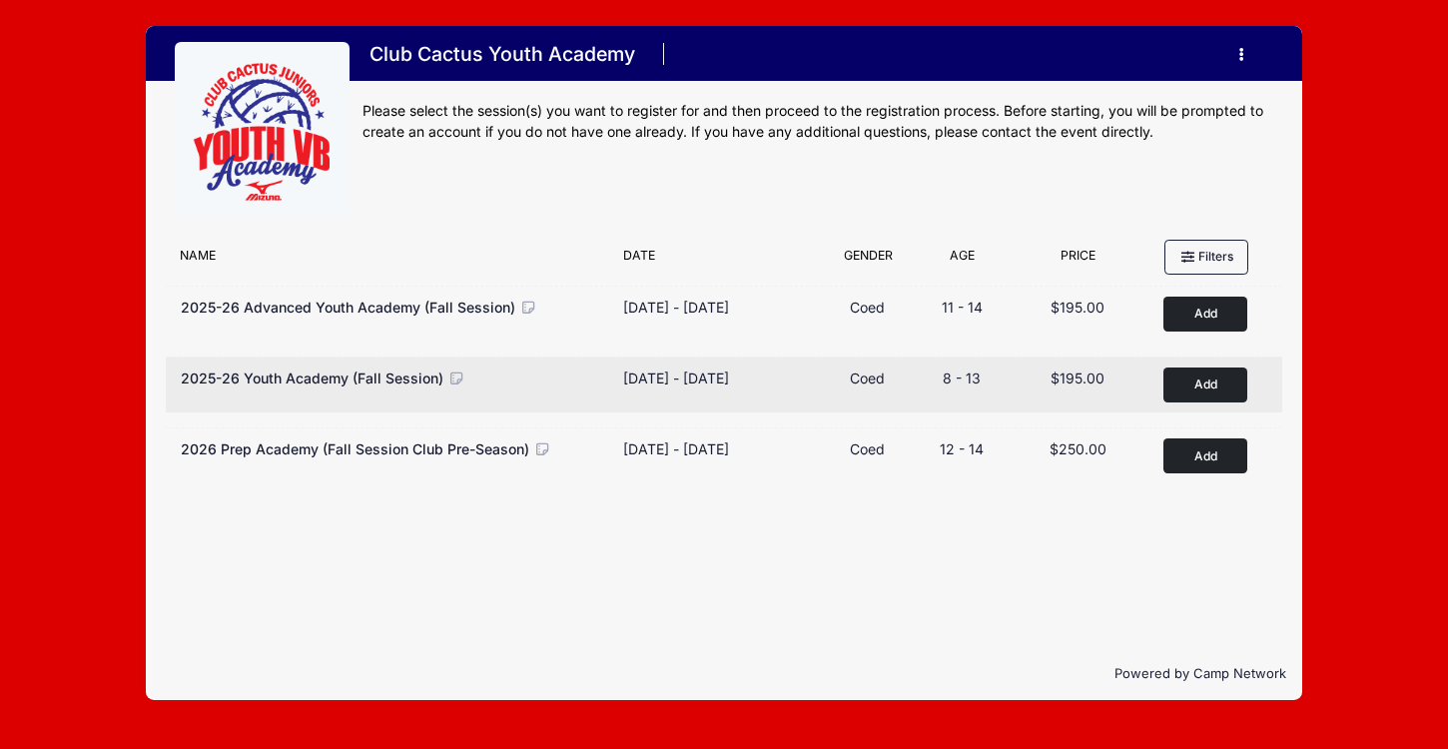
click at [453, 377] on icon at bounding box center [456, 379] width 18 height 14
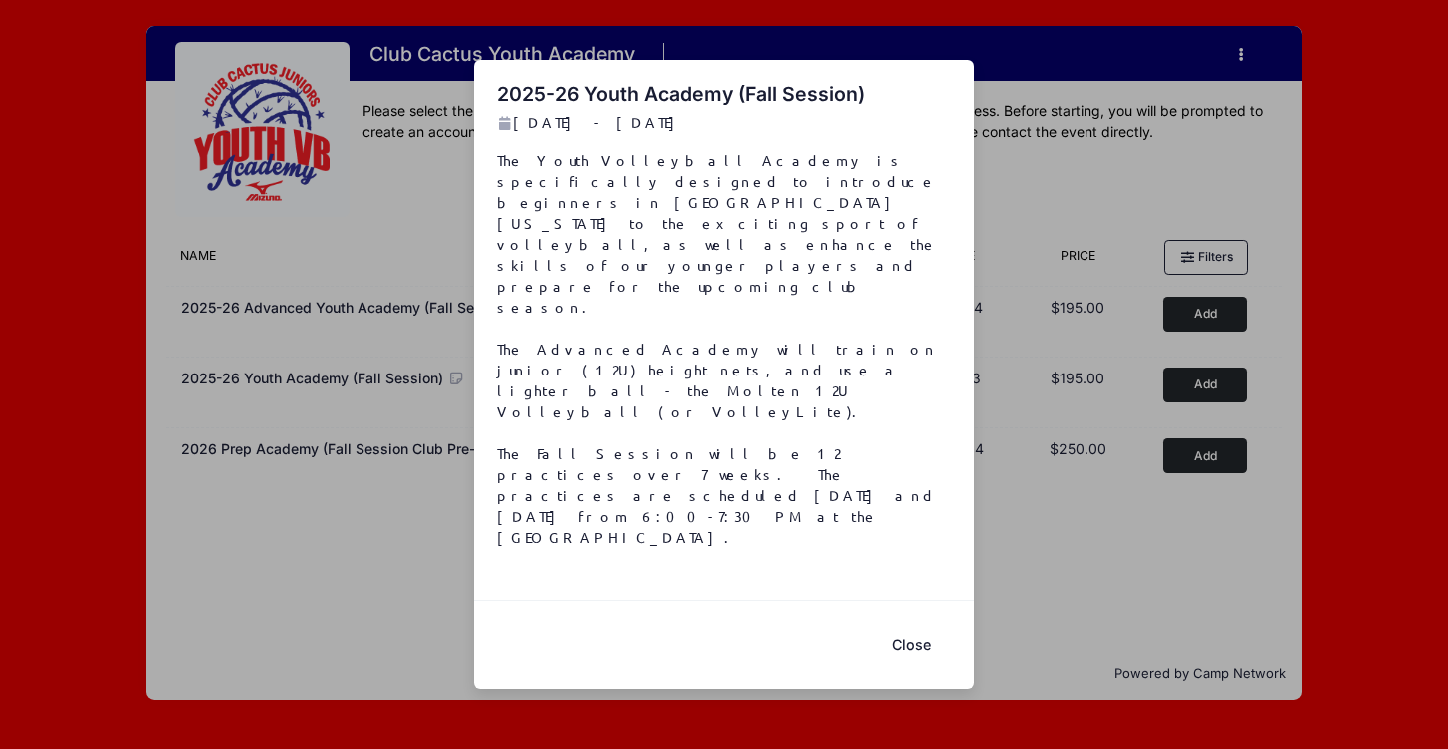
click at [1028, 550] on div "2025-26 Youth Academy (Fall Session) Sep 3 - Oct 29, 2025 The Youth Volleyball …" at bounding box center [724, 374] width 1448 height 749
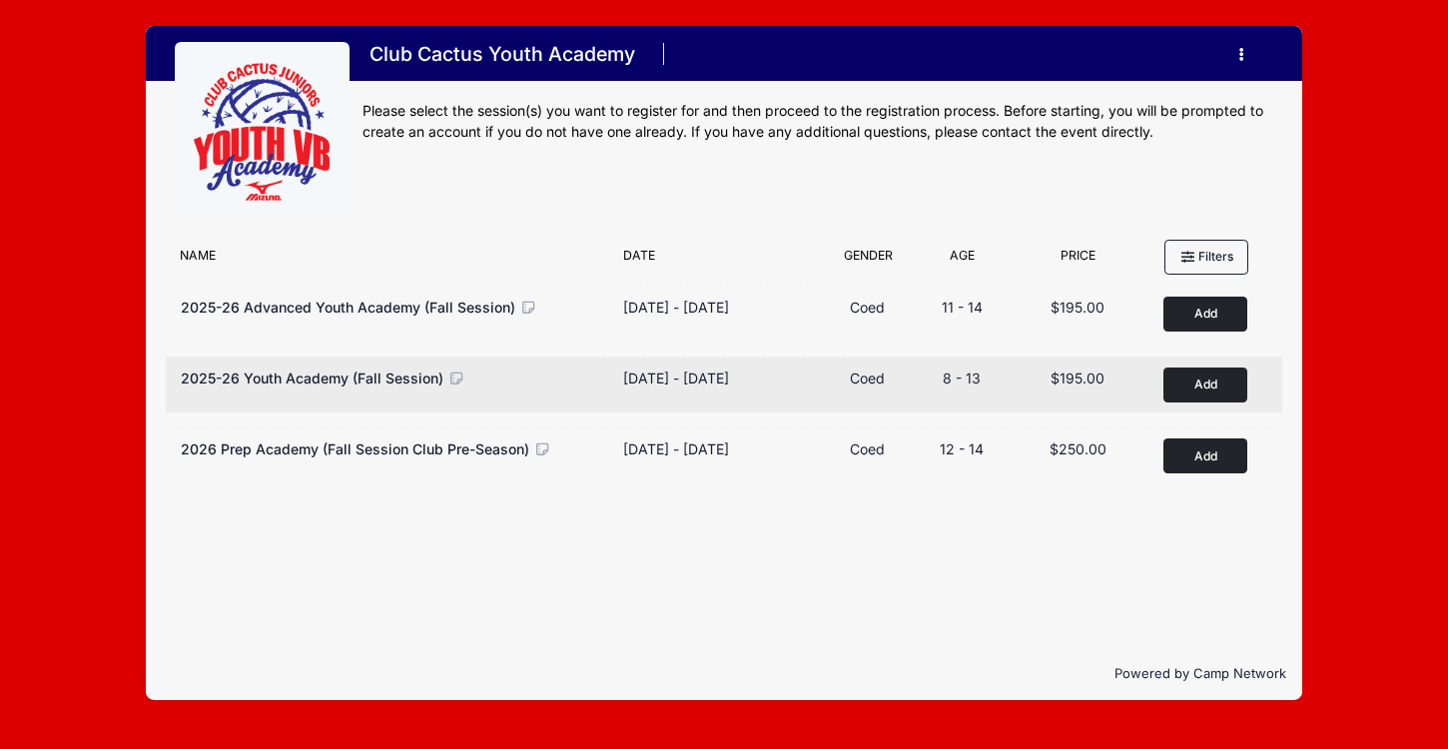
click at [453, 382] on icon at bounding box center [456, 379] width 18 height 14
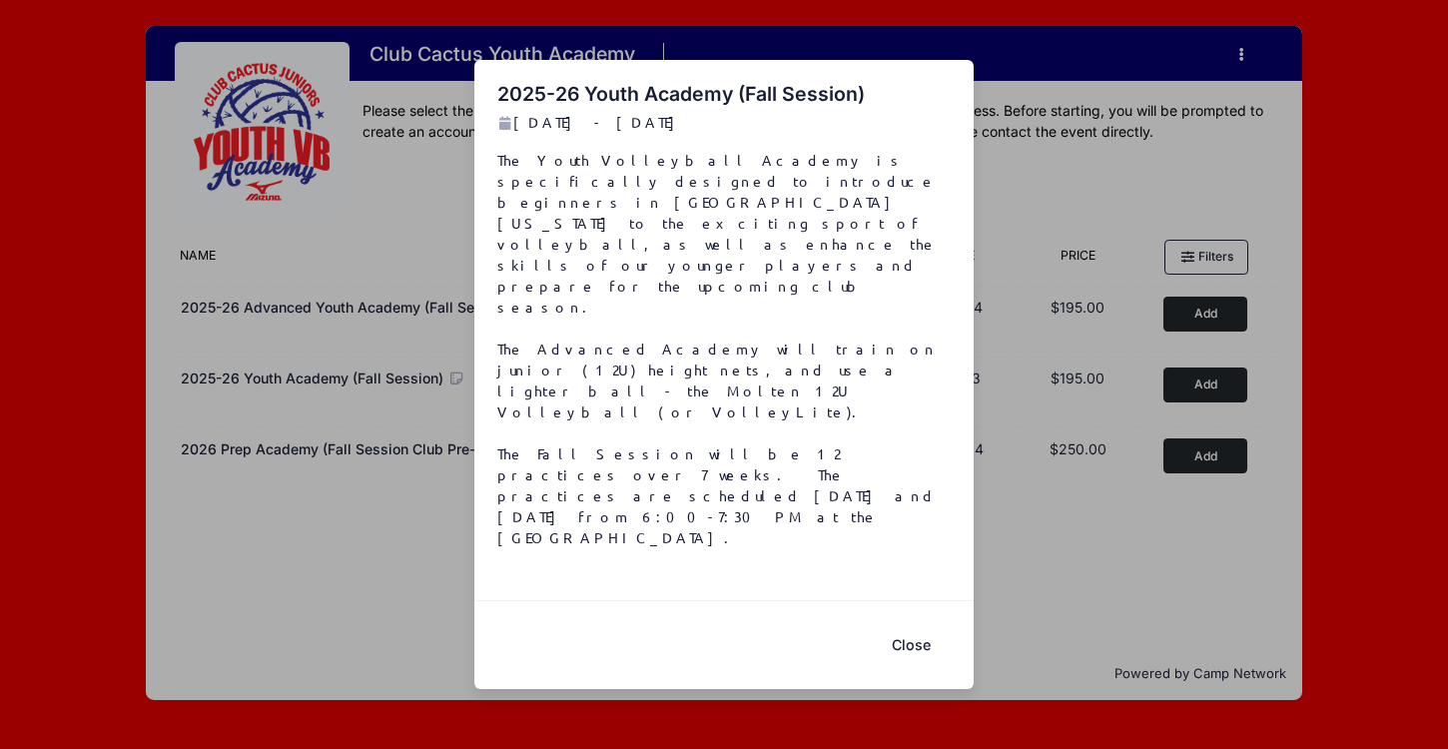
click at [920, 623] on button "Close" at bounding box center [911, 644] width 80 height 43
